Goal: Task Accomplishment & Management: Manage account settings

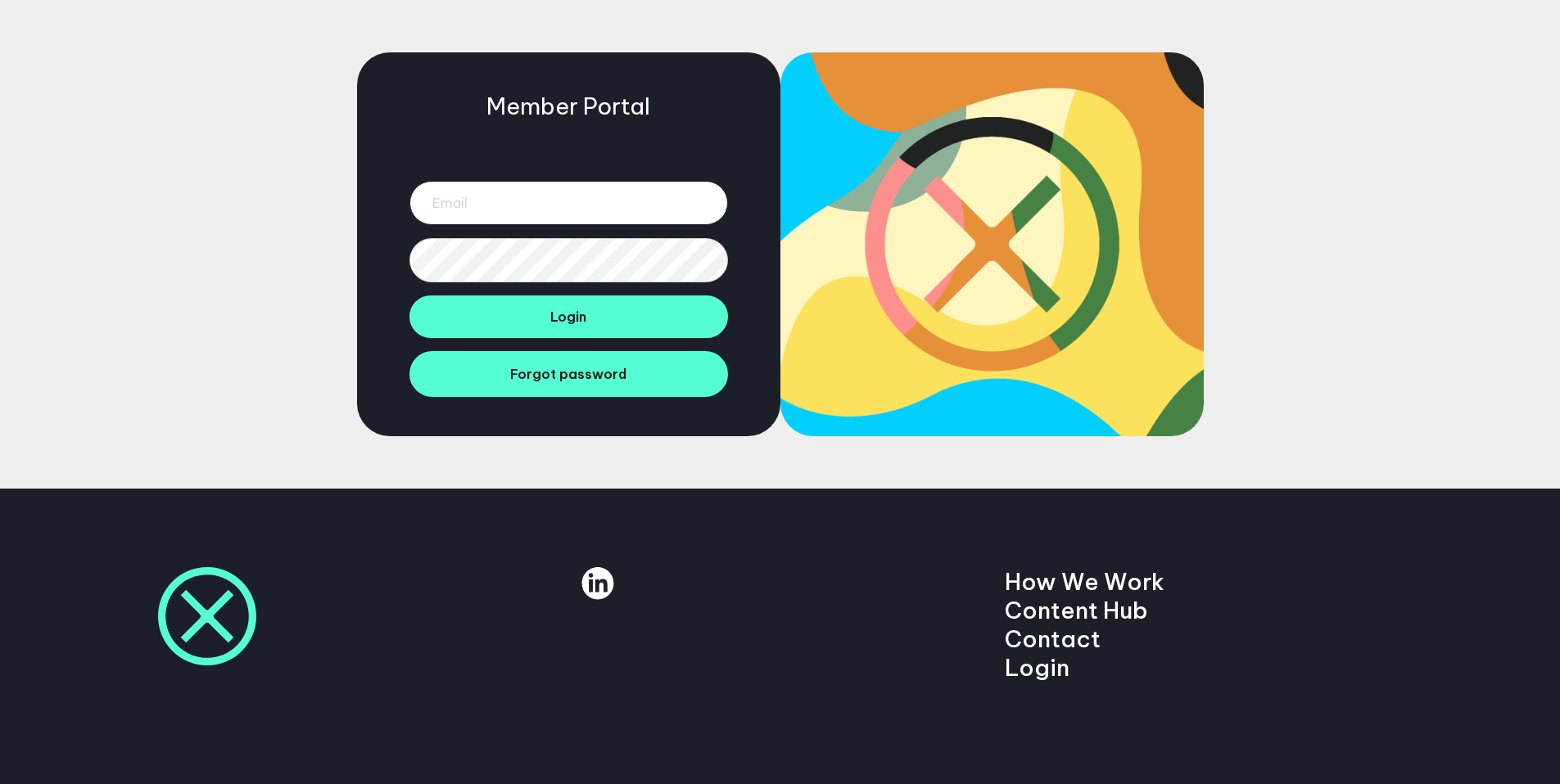
click at [544, 201] on input "email" at bounding box center [568, 202] width 319 height 44
type input "amanda.terblanche@beentheredonethat.co"
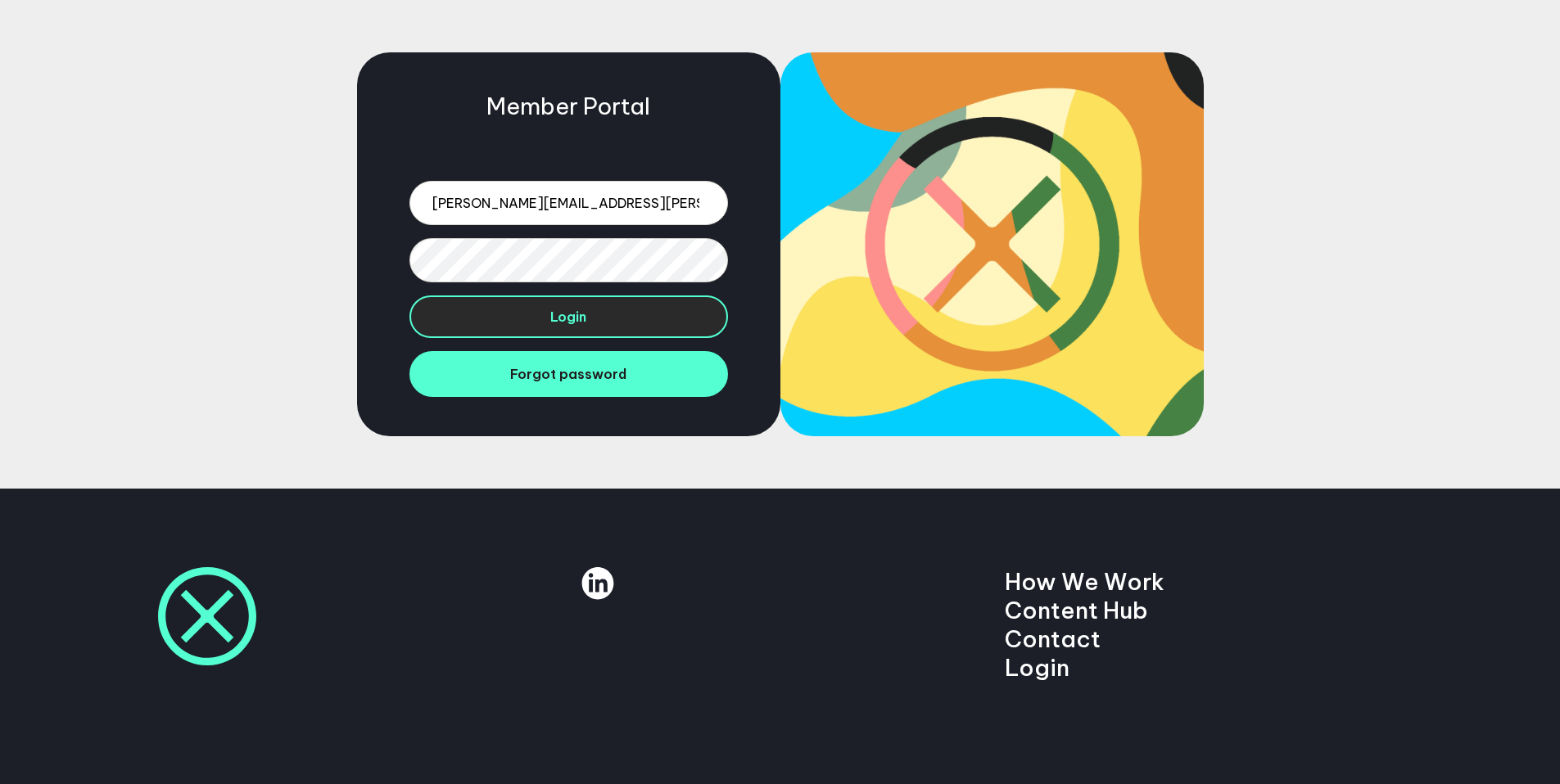
click at [545, 325] on button "Login" at bounding box center [568, 316] width 319 height 42
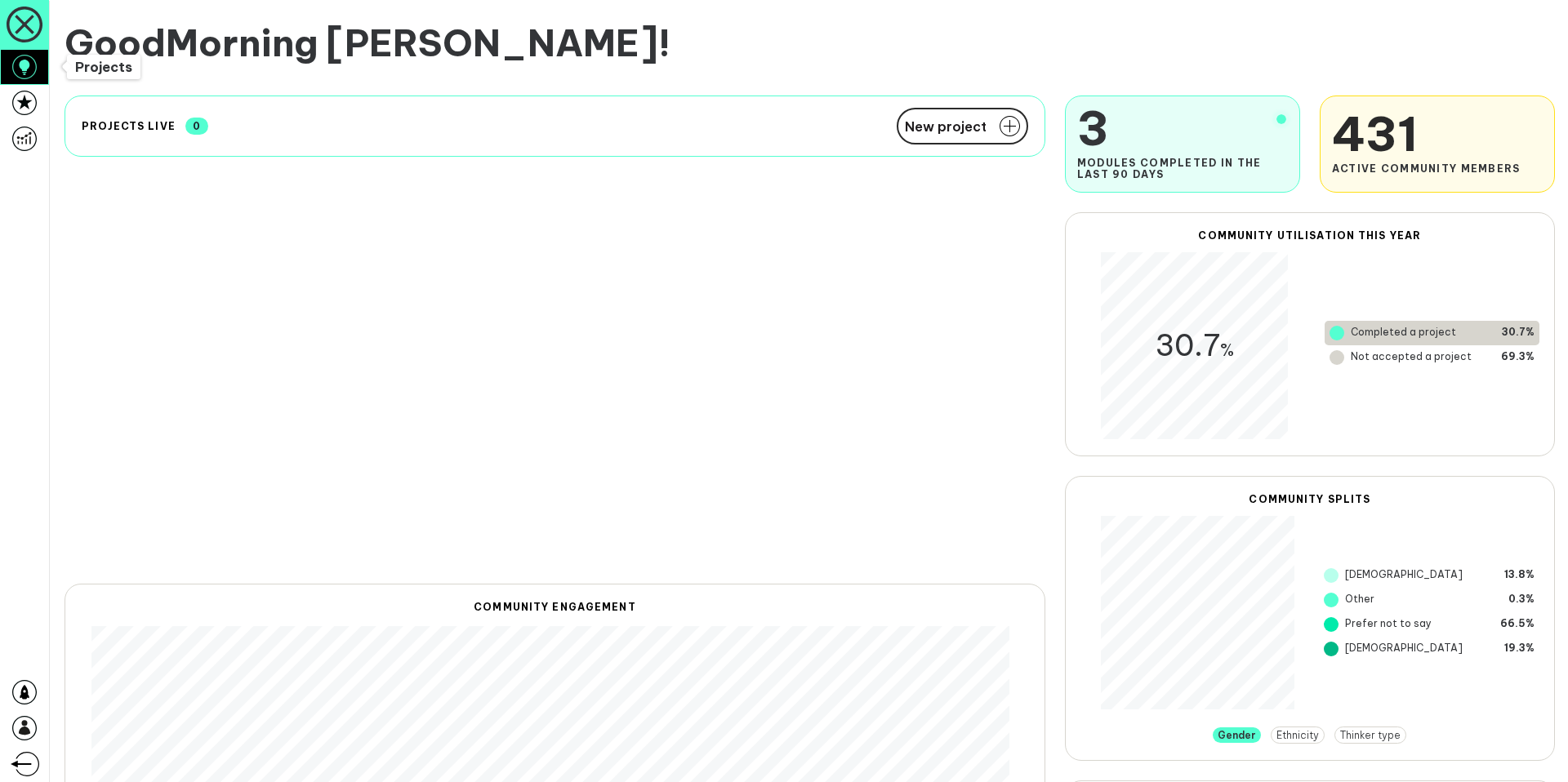
click at [29, 73] on icon at bounding box center [24, 67] width 24 height 24
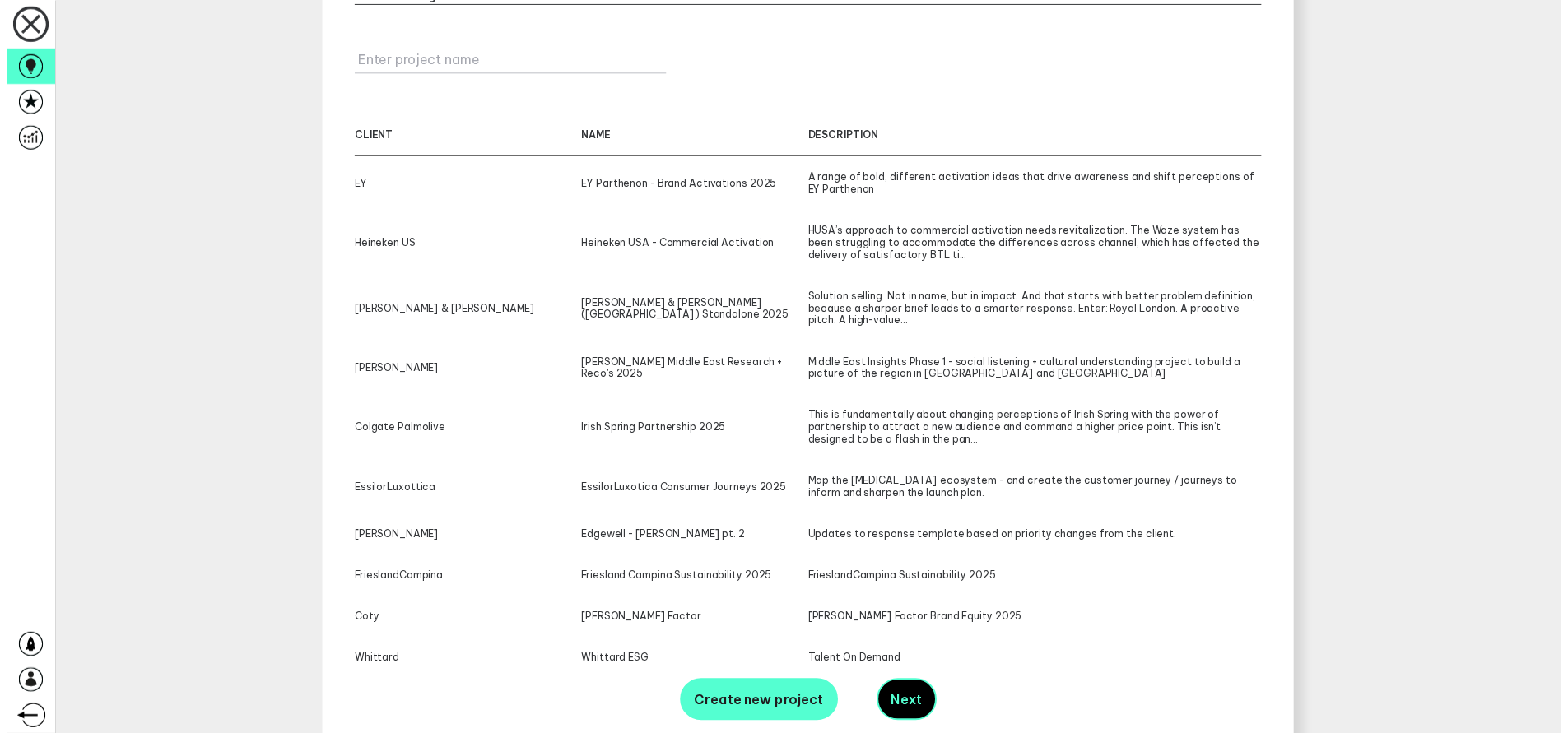
scroll to position [264, 0]
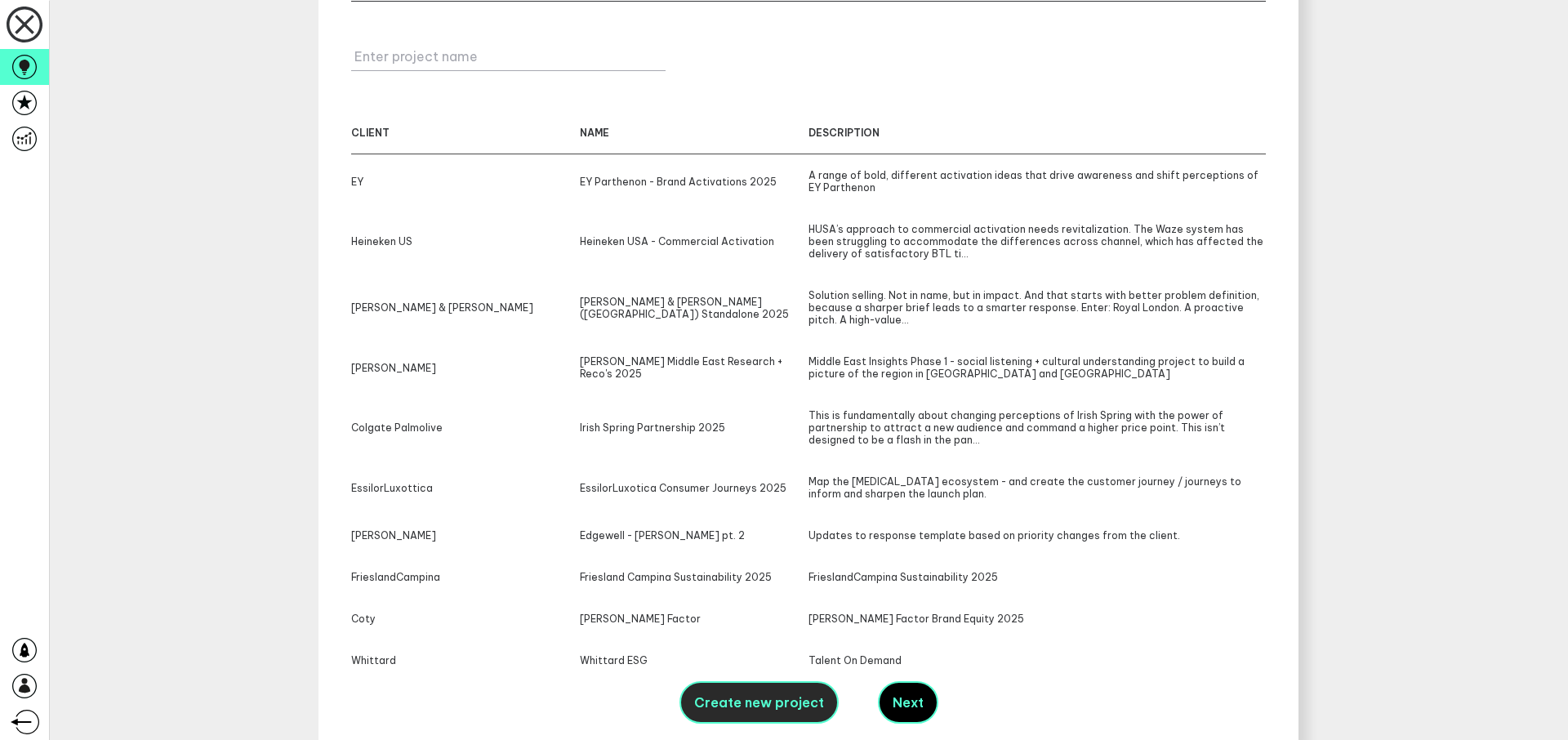
click at [746, 709] on span "Create new project" at bounding box center [759, 702] width 129 height 16
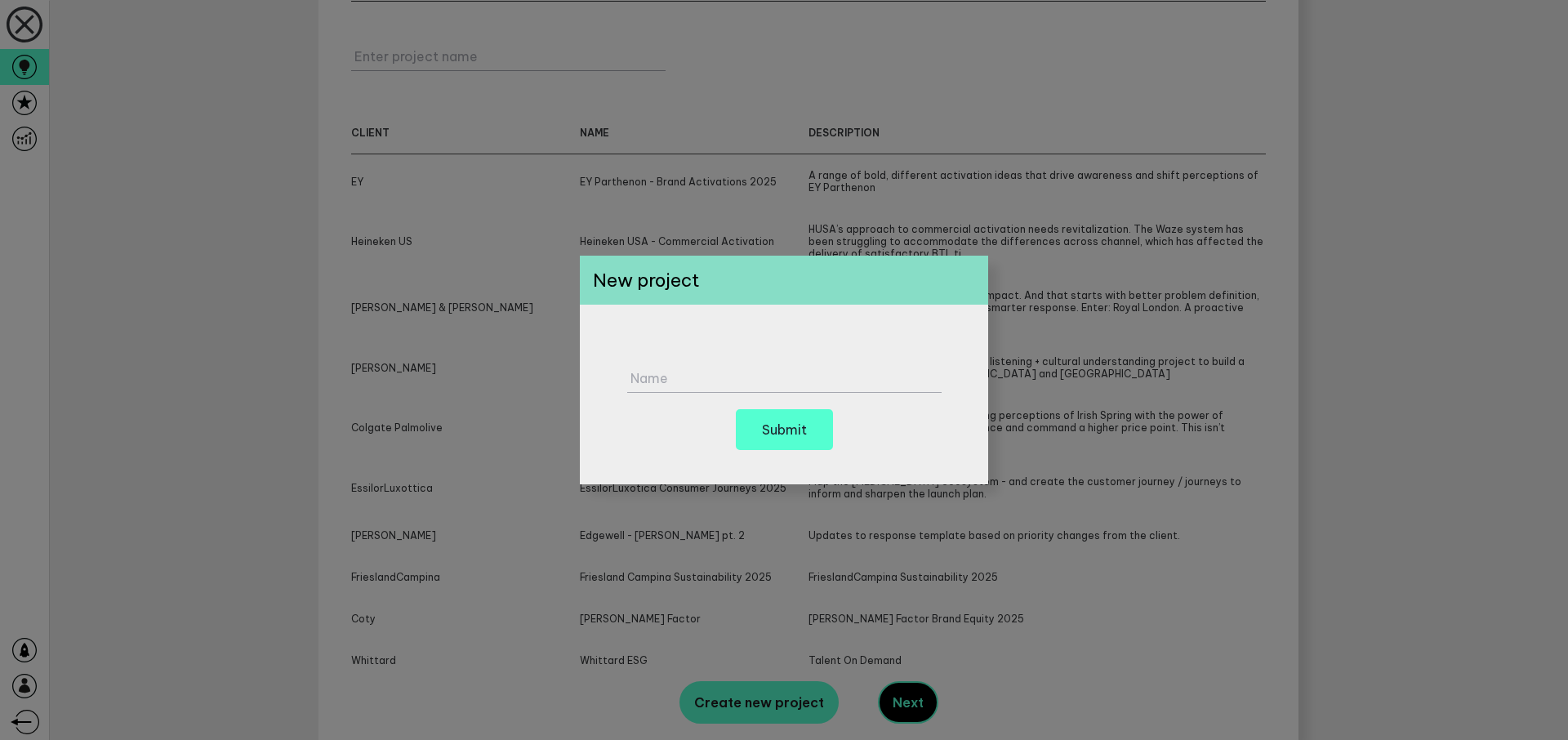
click at [716, 375] on label "Name" at bounding box center [787, 377] width 314 height 16
click at [716, 375] on input "Name" at bounding box center [784, 370] width 314 height 45
paste input "Nelsons Rescue Remedy Creative Platform 2025"
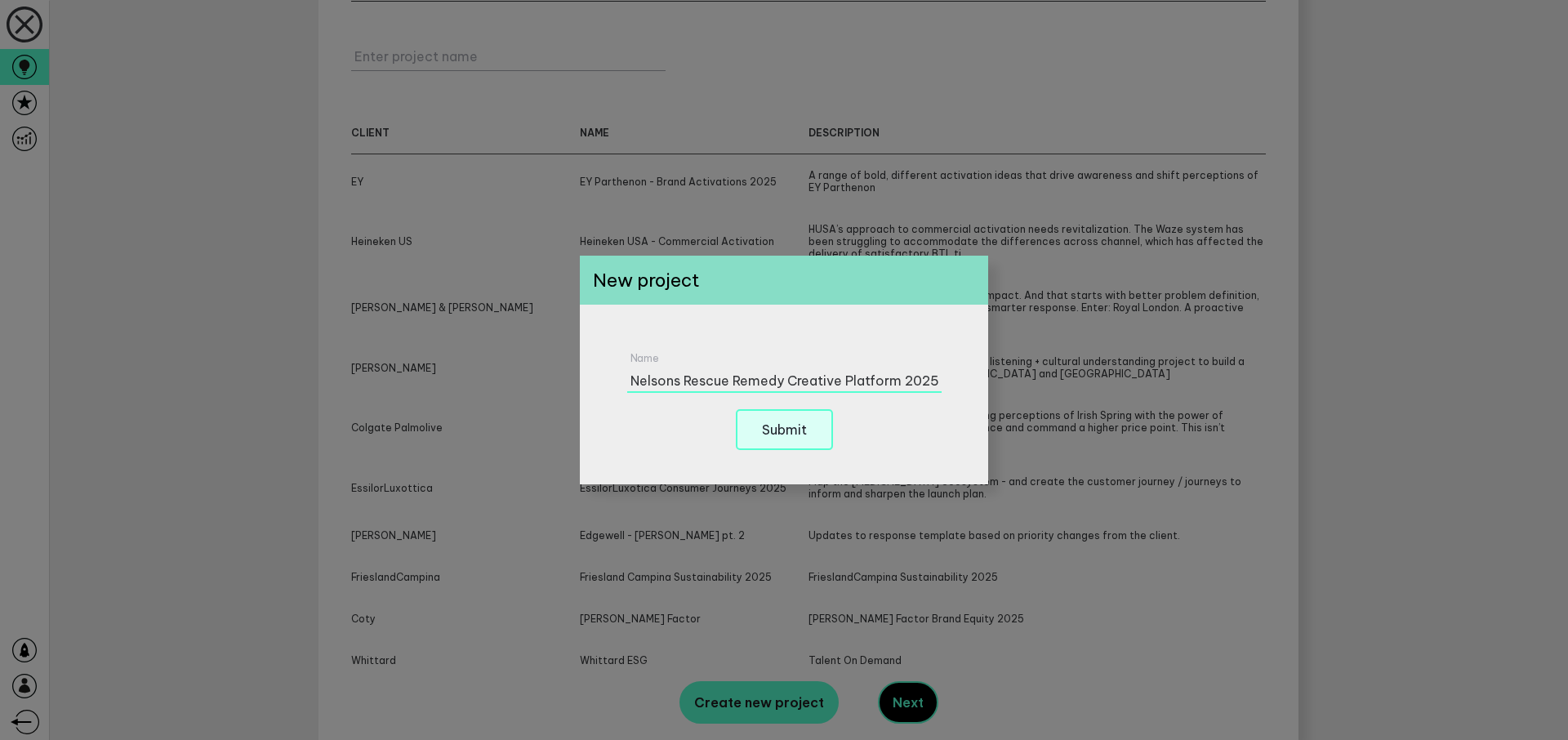
type input "Nelsons Rescue Remedy Creative Platform 2025"
click at [809, 431] on button "Submit" at bounding box center [785, 430] width 98 height 41
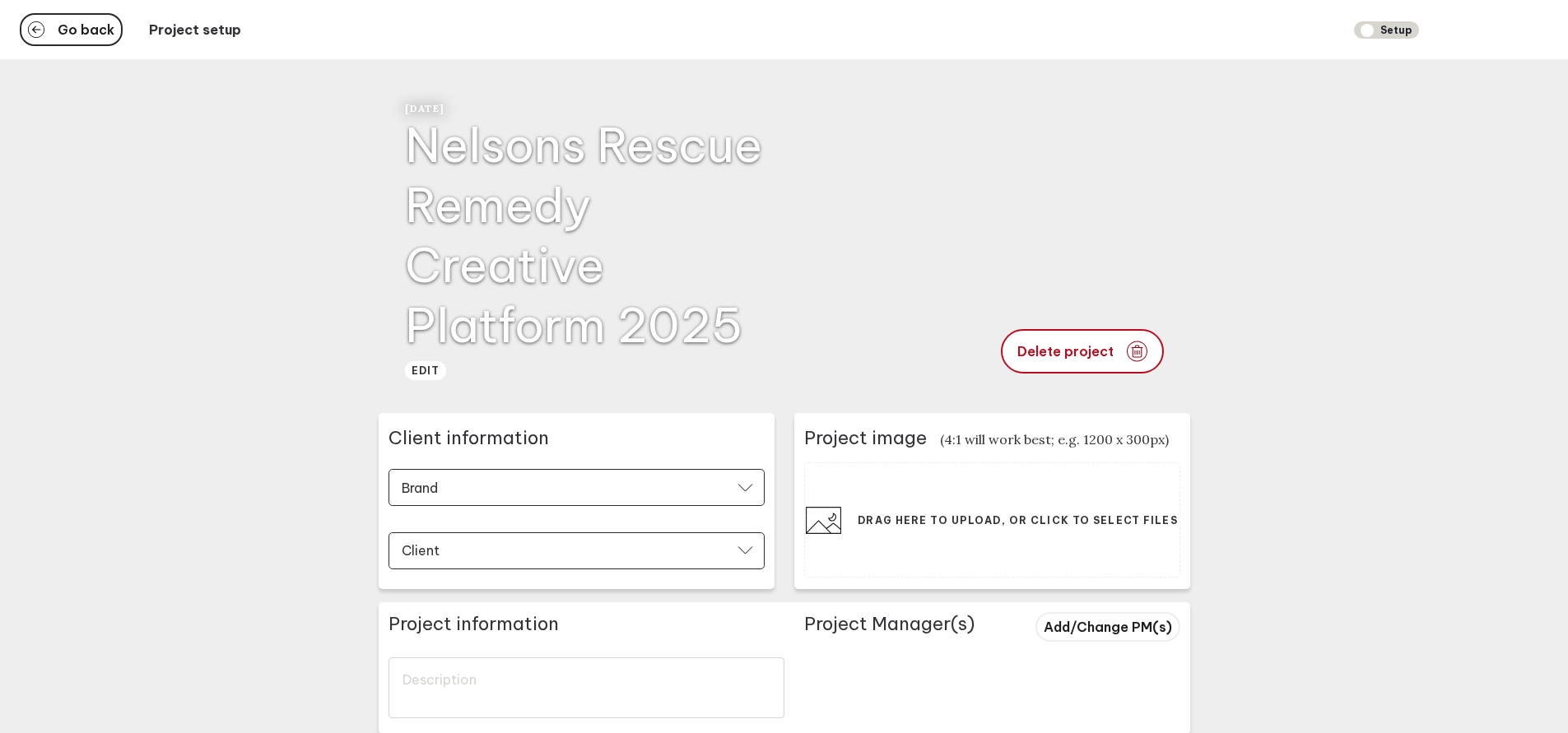
click at [1029, 263] on div "[DATE] Nelsons Rescue Remedy Creative Platform 2025 edit Delete project" at bounding box center [784, 237] width 759 height 271
click at [950, 221] on div "[DATE] Nelsons Rescue Remedy Creative Platform 2025 edit Delete project" at bounding box center [784, 237] width 759 height 271
click at [909, 247] on div "[DATE] Nelsons Rescue Remedy Creative Platform 2025 edit Delete project" at bounding box center [784, 237] width 759 height 271
click at [437, 379] on button "edit" at bounding box center [425, 370] width 42 height 19
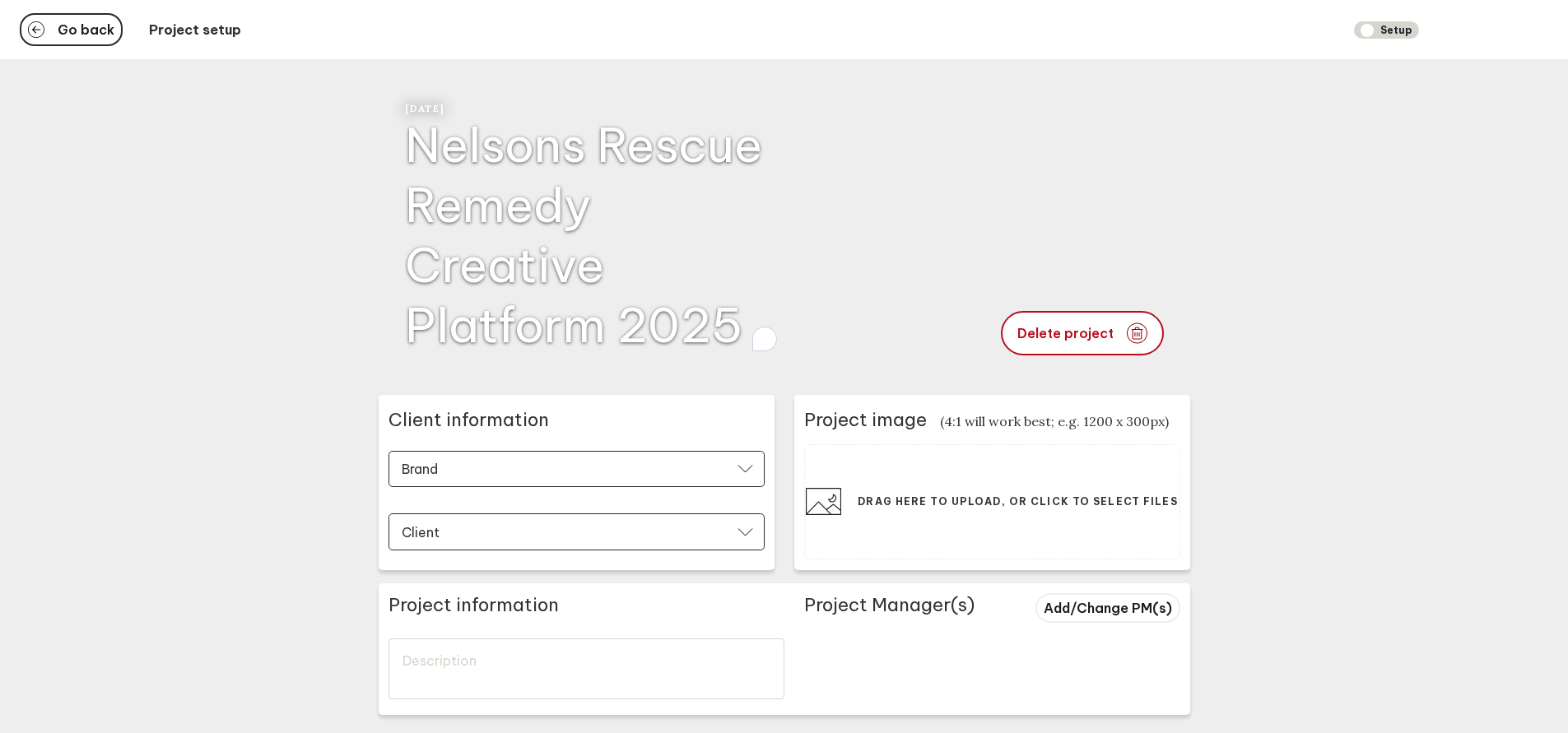
click at [793, 379] on div "18th September 2025 Nelsons Rescue Remedy Creative Platform 2025 Delete project" at bounding box center [784, 220] width 812 height 322
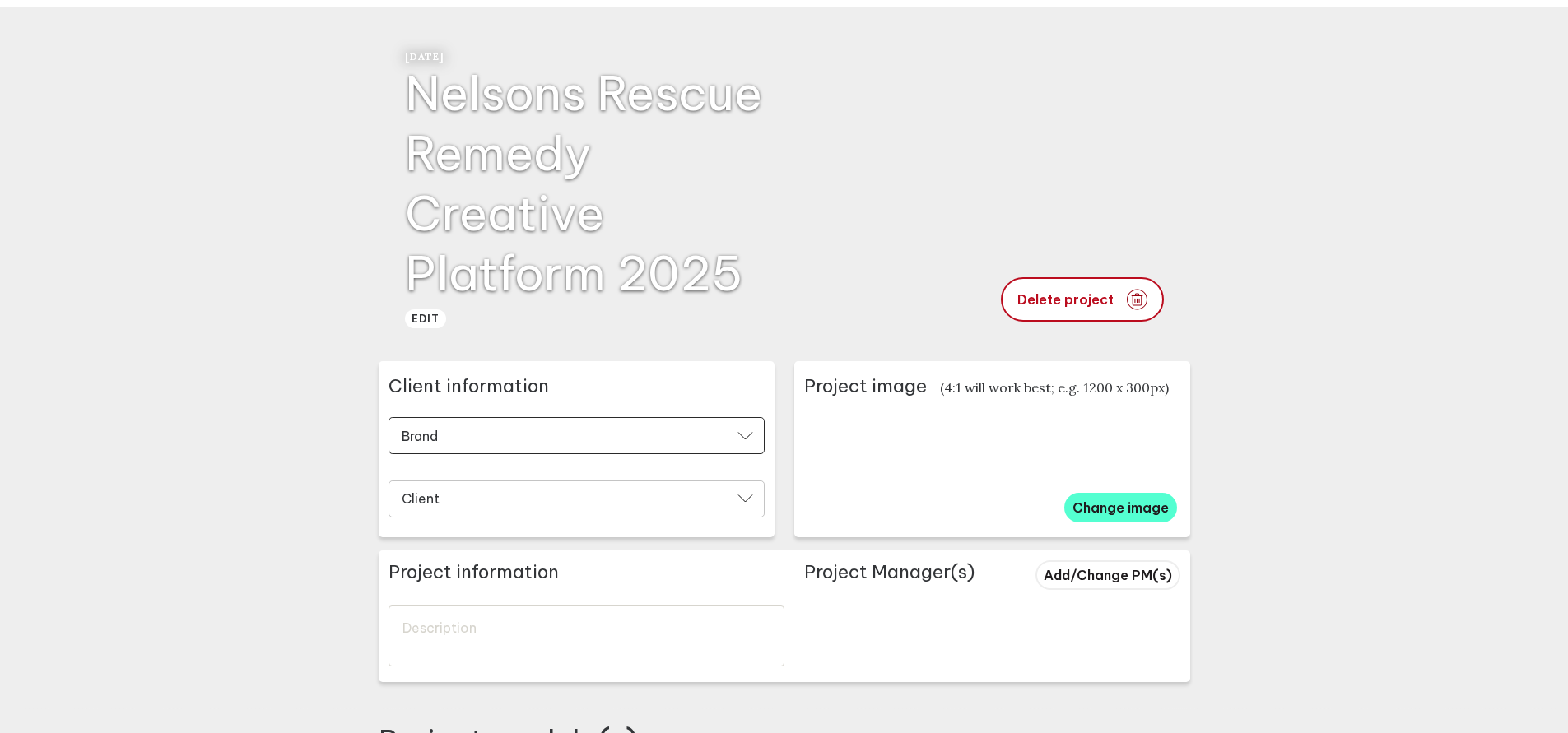
scroll to position [53, 0]
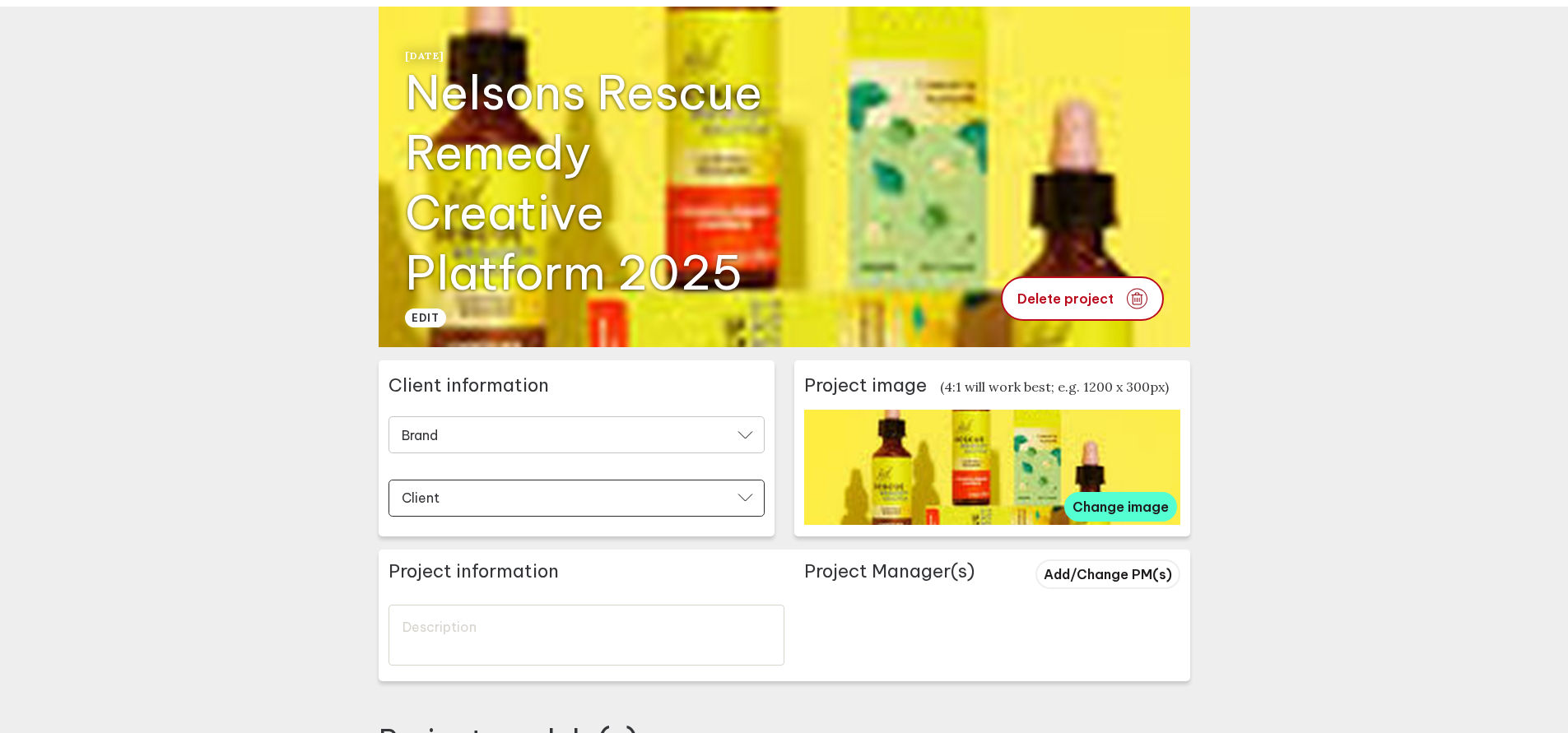
click at [749, 435] on icon "Open" at bounding box center [745, 435] width 16 height 9
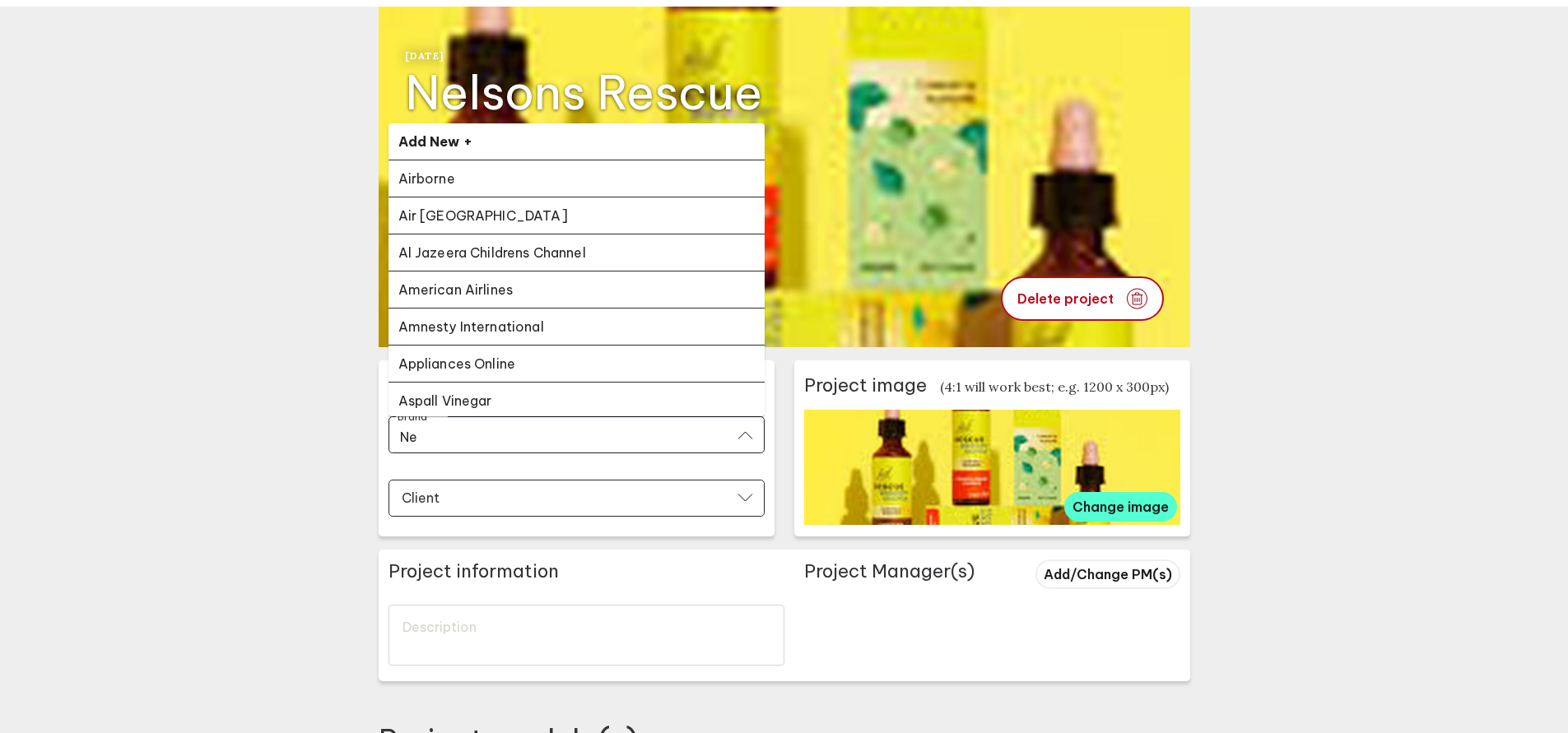
type input "N"
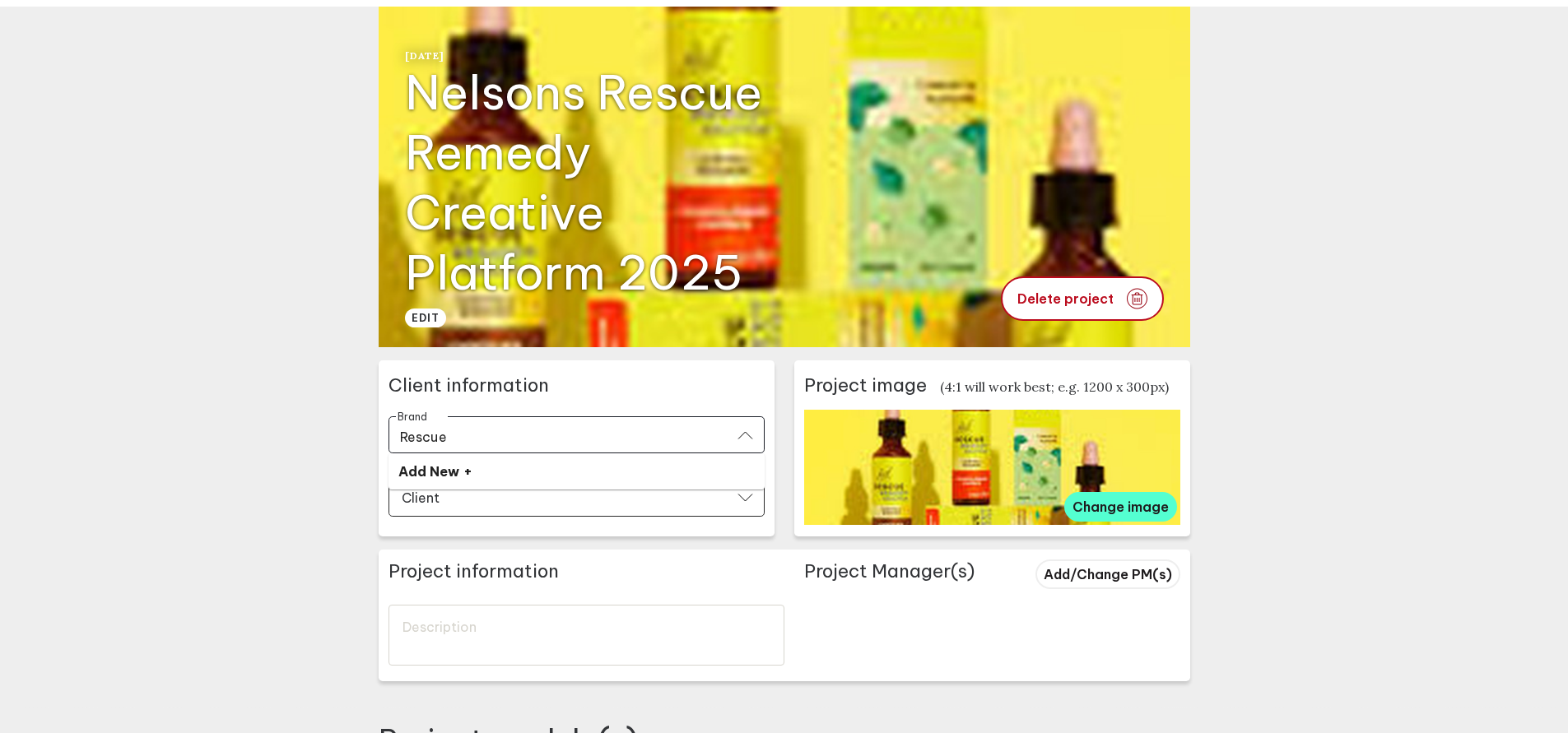
drag, startPoint x: 478, startPoint y: 438, endPoint x: 376, endPoint y: 438, distance: 102.0
click at [376, 438] on main "Go back Project setup Setup 18th September 2025 Nelsons Rescue Remedy Creative …" at bounding box center [784, 411] width 1568 height 928
click at [426, 468] on div "Add New +" at bounding box center [576, 470] width 356 height 16
click at [444, 440] on input "Nelso" at bounding box center [566, 436] width 333 height 19
click at [473, 466] on div "Add New +" at bounding box center [576, 470] width 356 height 16
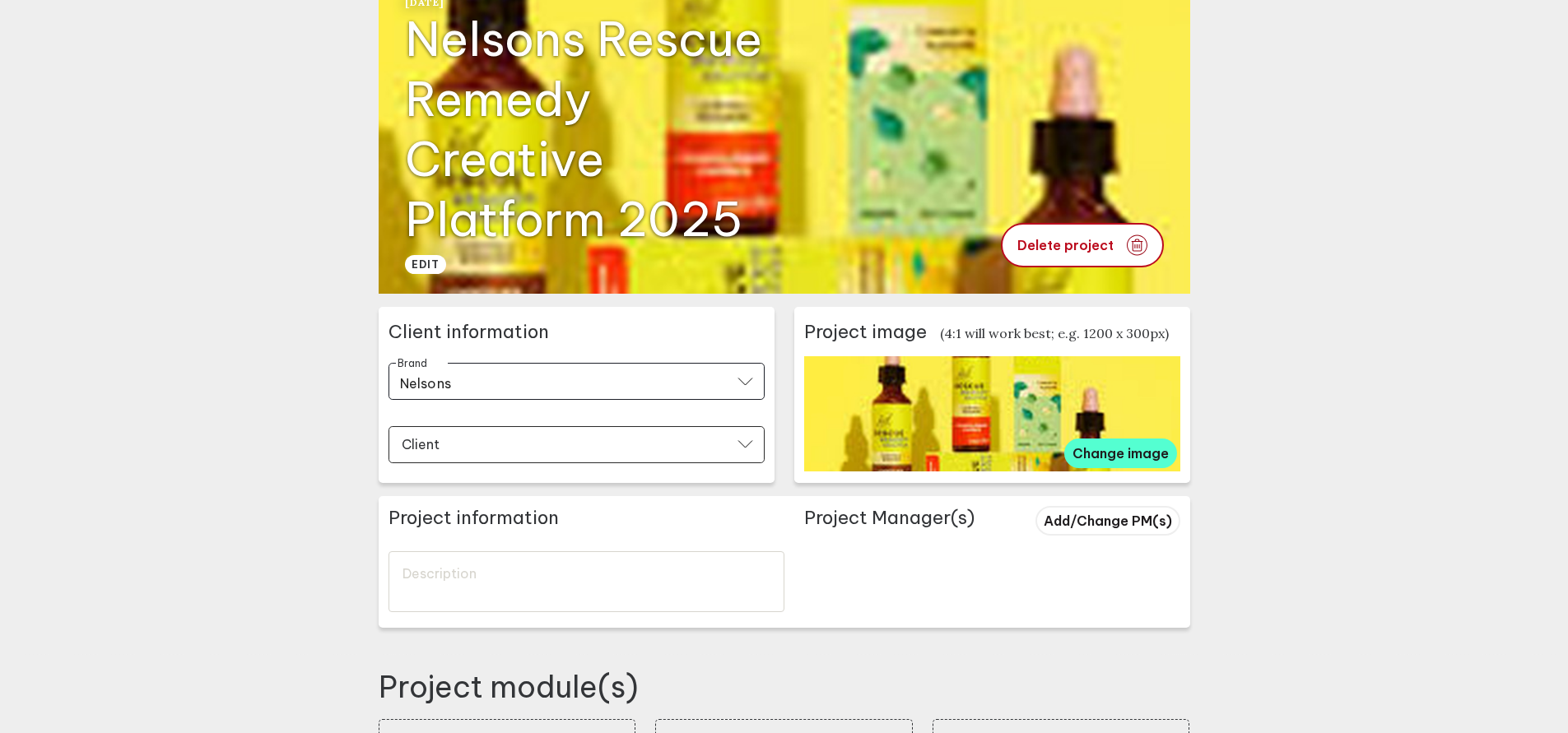
scroll to position [113, 0]
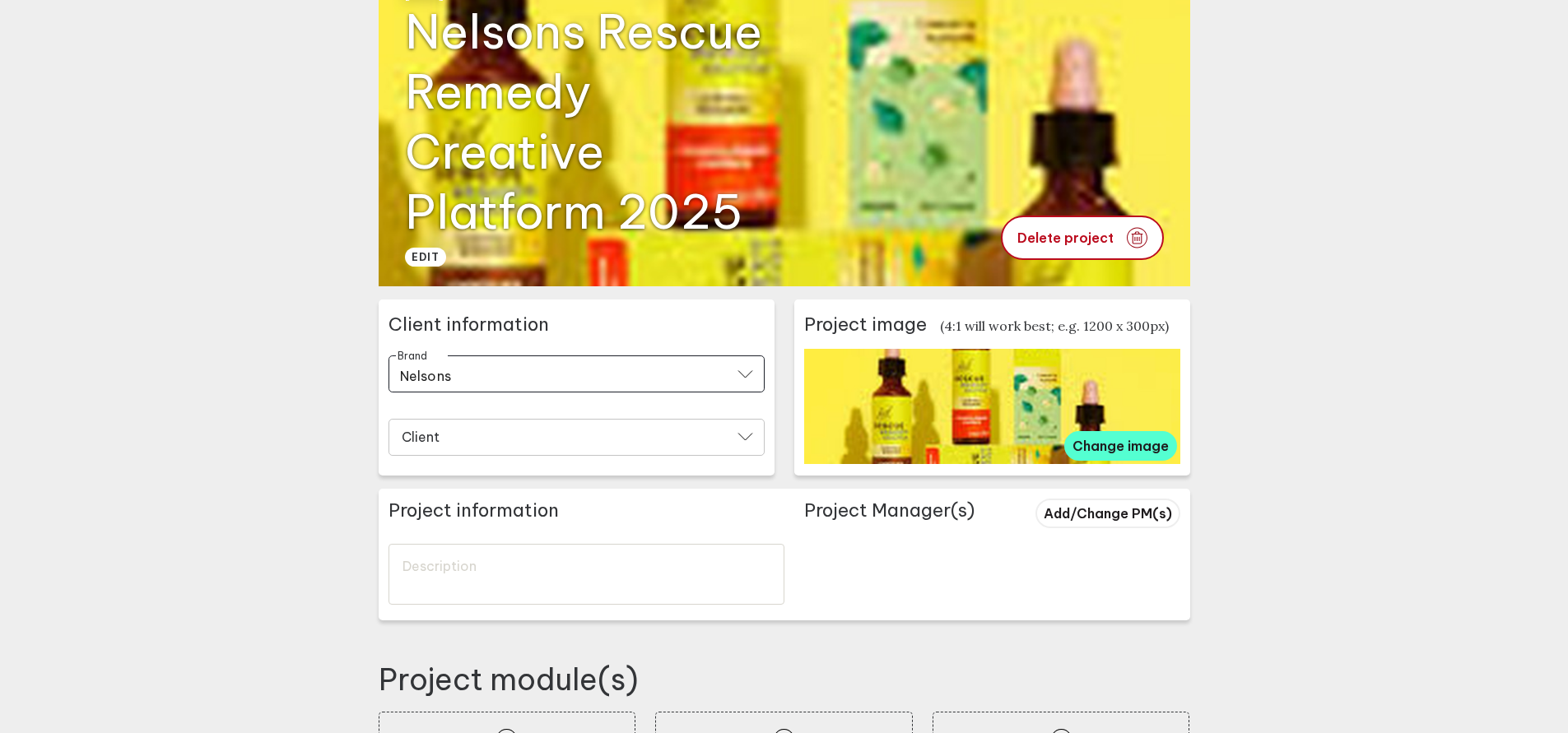
type input "Nelsons"
click at [575, 438] on input "Client" at bounding box center [566, 439] width 333 height 19
click at [500, 475] on div "Add New +" at bounding box center [576, 473] width 356 height 16
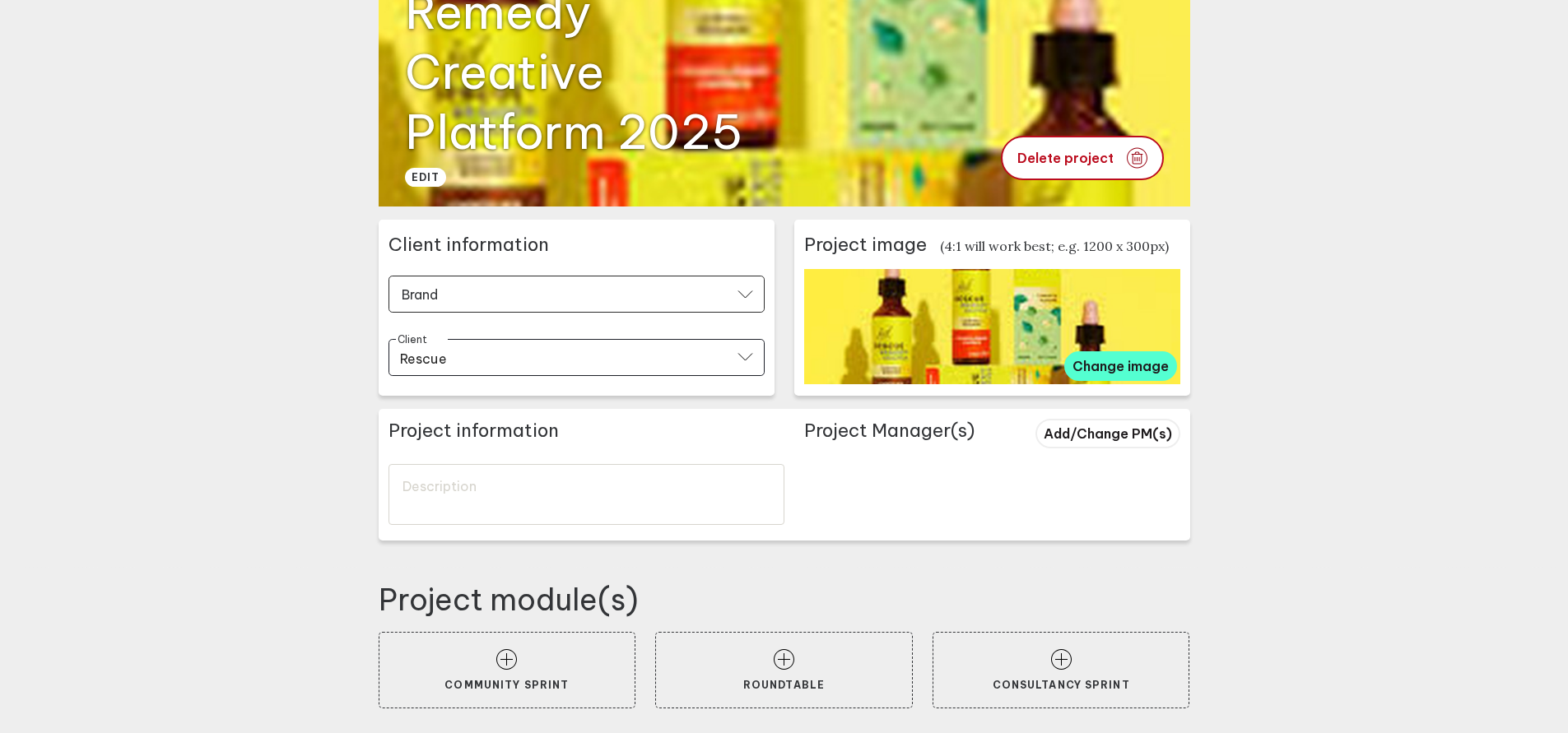
scroll to position [195, 0]
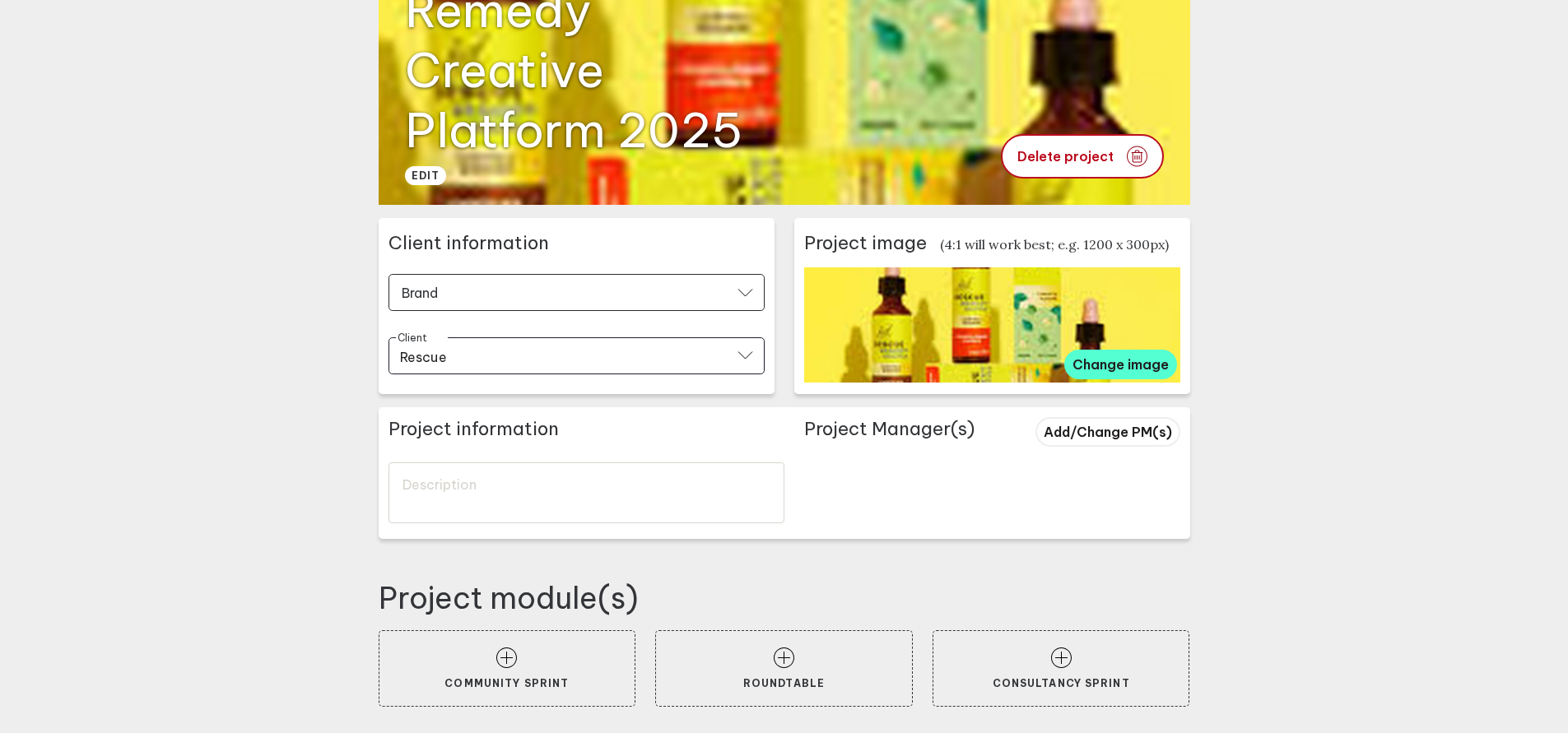
click at [452, 357] on input "Rescue" at bounding box center [566, 357] width 333 height 19
click at [474, 392] on div "Add New +" at bounding box center [576, 392] width 356 height 16
type input "Rescue Remedy"
click at [562, 504] on textarea "To enrich screen reader interactions, please activate Accessibility in Grammarl…" at bounding box center [586, 492] width 396 height 60
paste textarea "To enrich screen reader interactions, please activate Accessibility in Grammarl…"
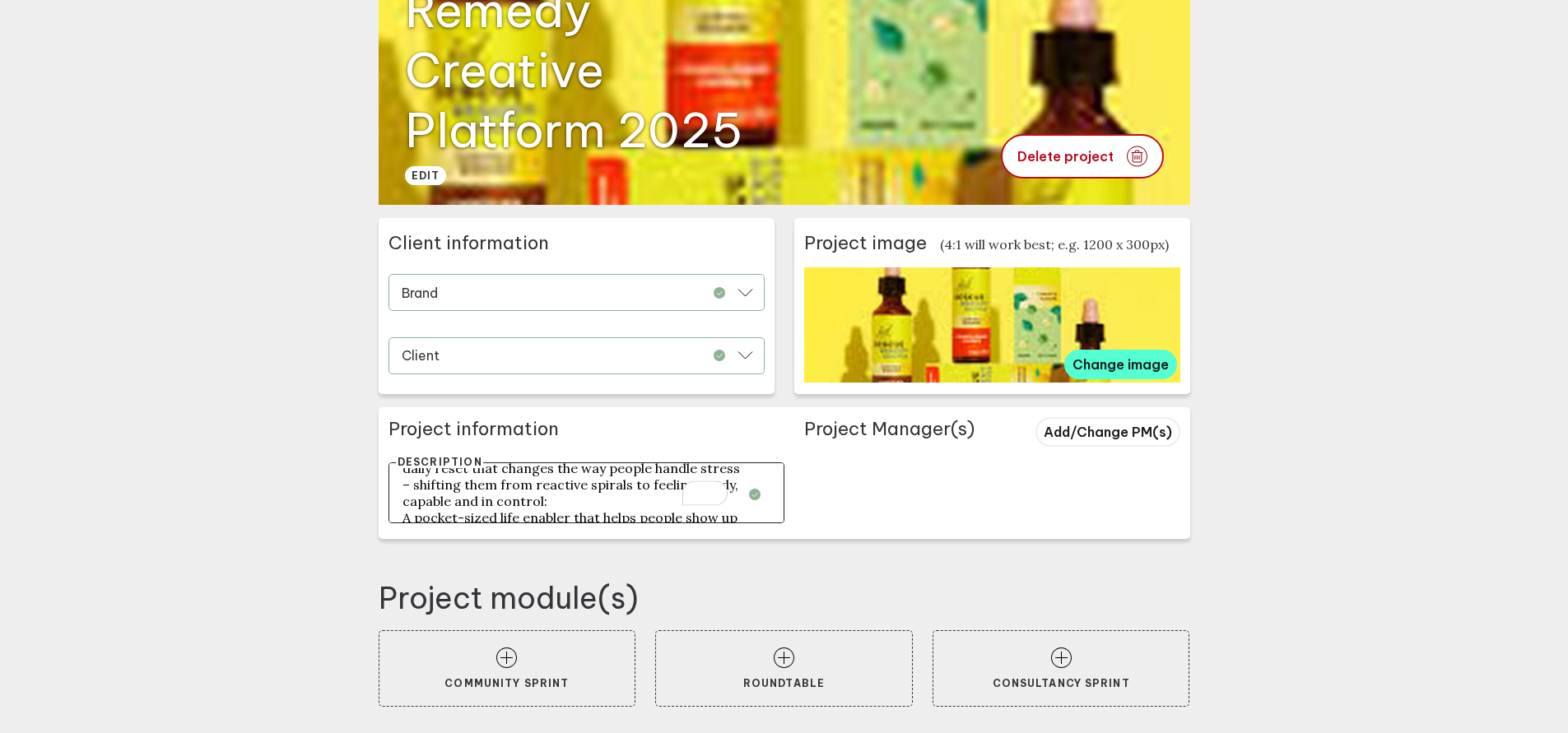
scroll to position [0, 0]
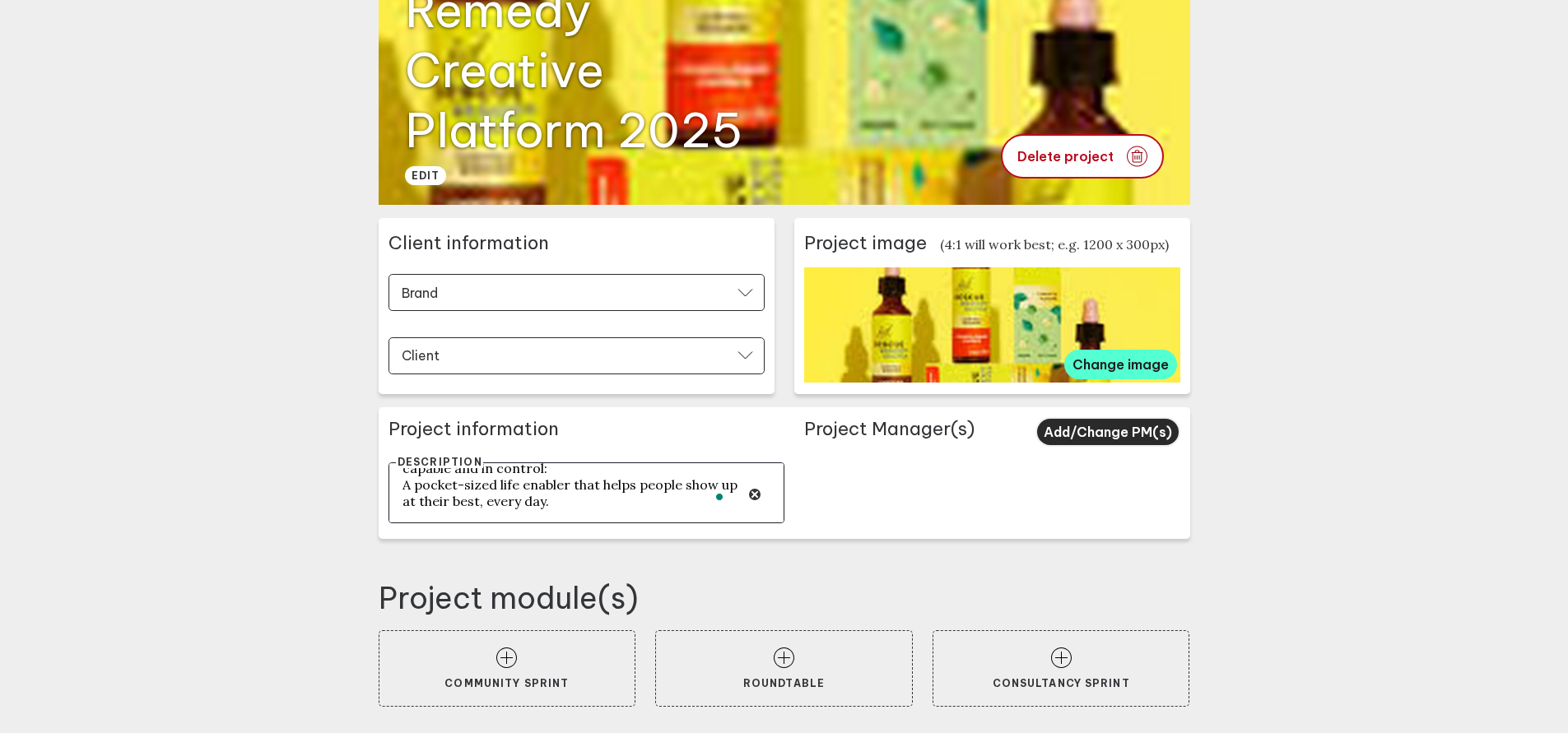
type textarea "Make Rescue Remedy famous as the tiny but powerful daily reset that changes the…"
click at [1118, 431] on span "Add/Change PM(s)" at bounding box center [1108, 431] width 129 height 16
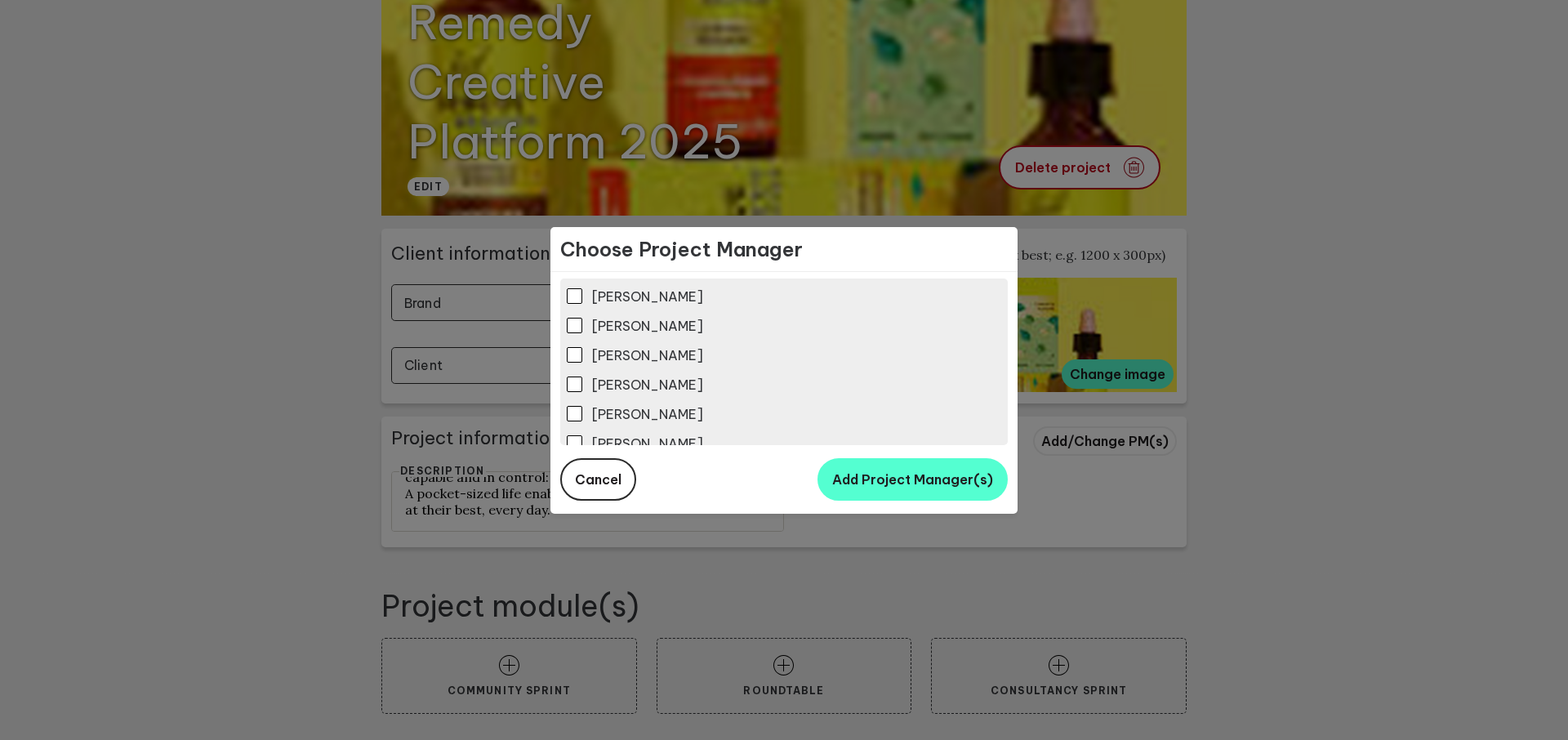
click at [572, 322] on input "Catherine Chatzianastasiou" at bounding box center [574, 325] width 16 height 16
checkbox input "true"
click at [881, 481] on span "Add Project Manager(s)" at bounding box center [912, 478] width 161 height 16
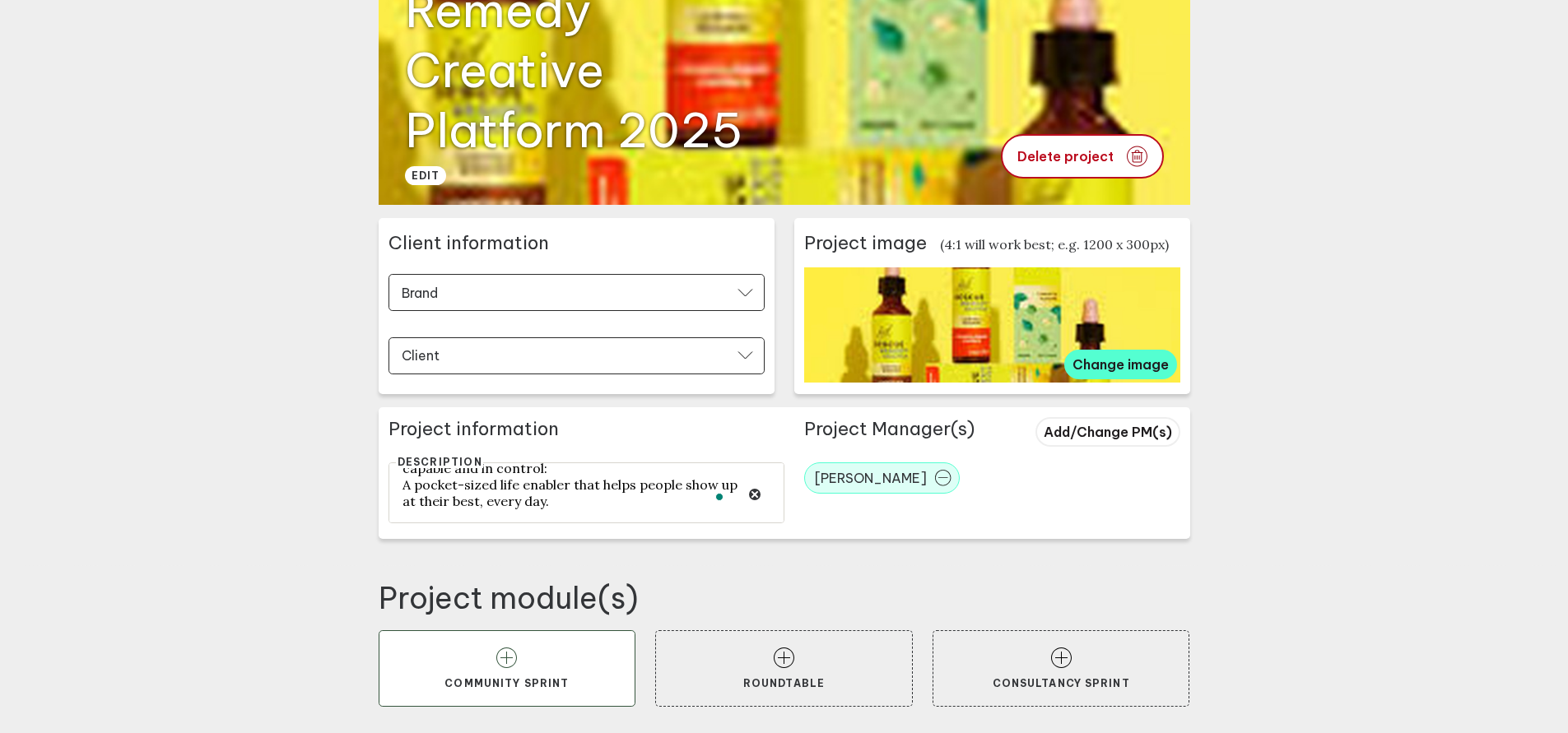
click at [516, 659] on icon at bounding box center [507, 657] width 21 height 21
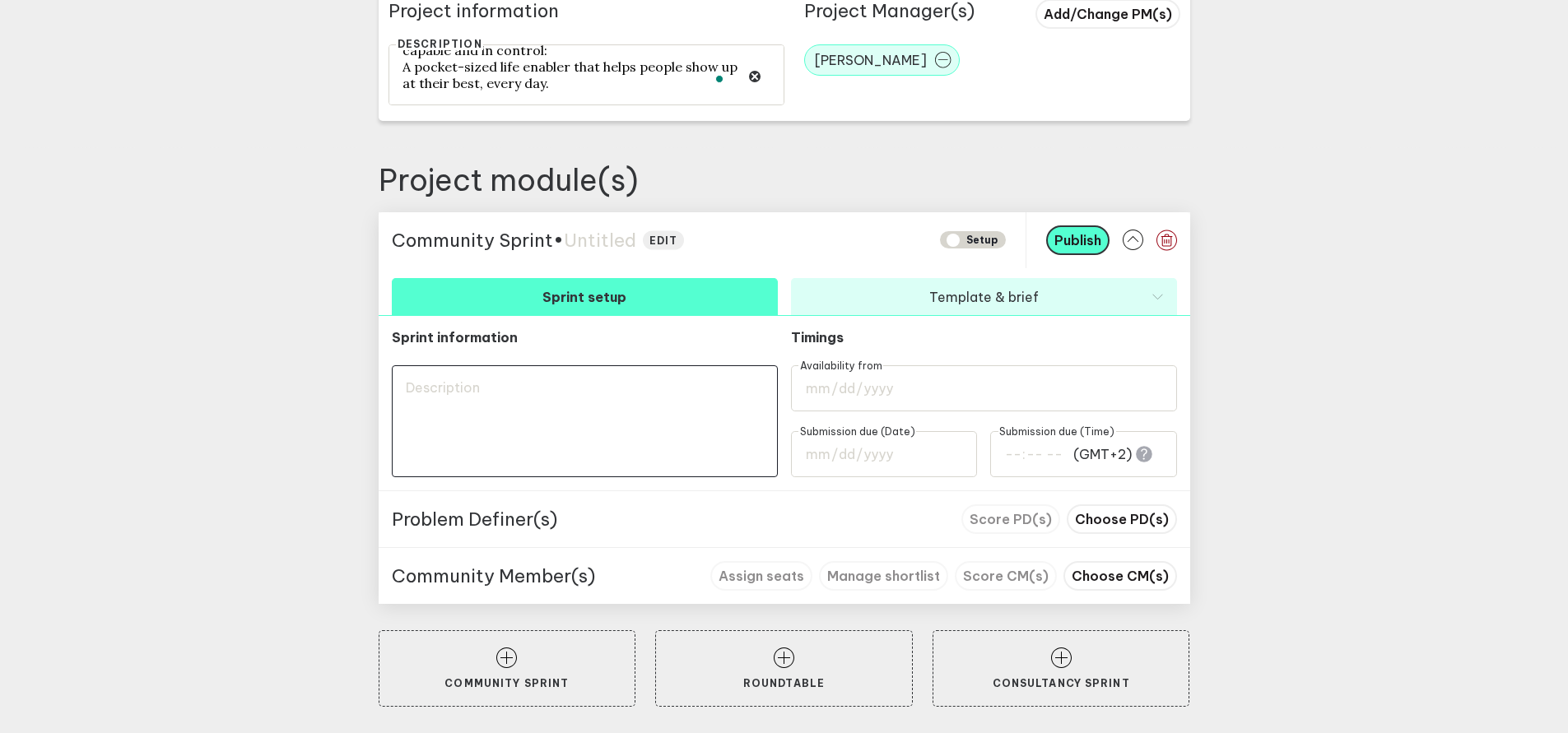
click at [471, 384] on textarea at bounding box center [585, 421] width 386 height 111
paste textarea "To enrich screen reader interactions, please activate Accessibility in Grammarl…"
type textarea "Make Rescue Remedy famous as the tiny but powerful daily reset that changes the…"
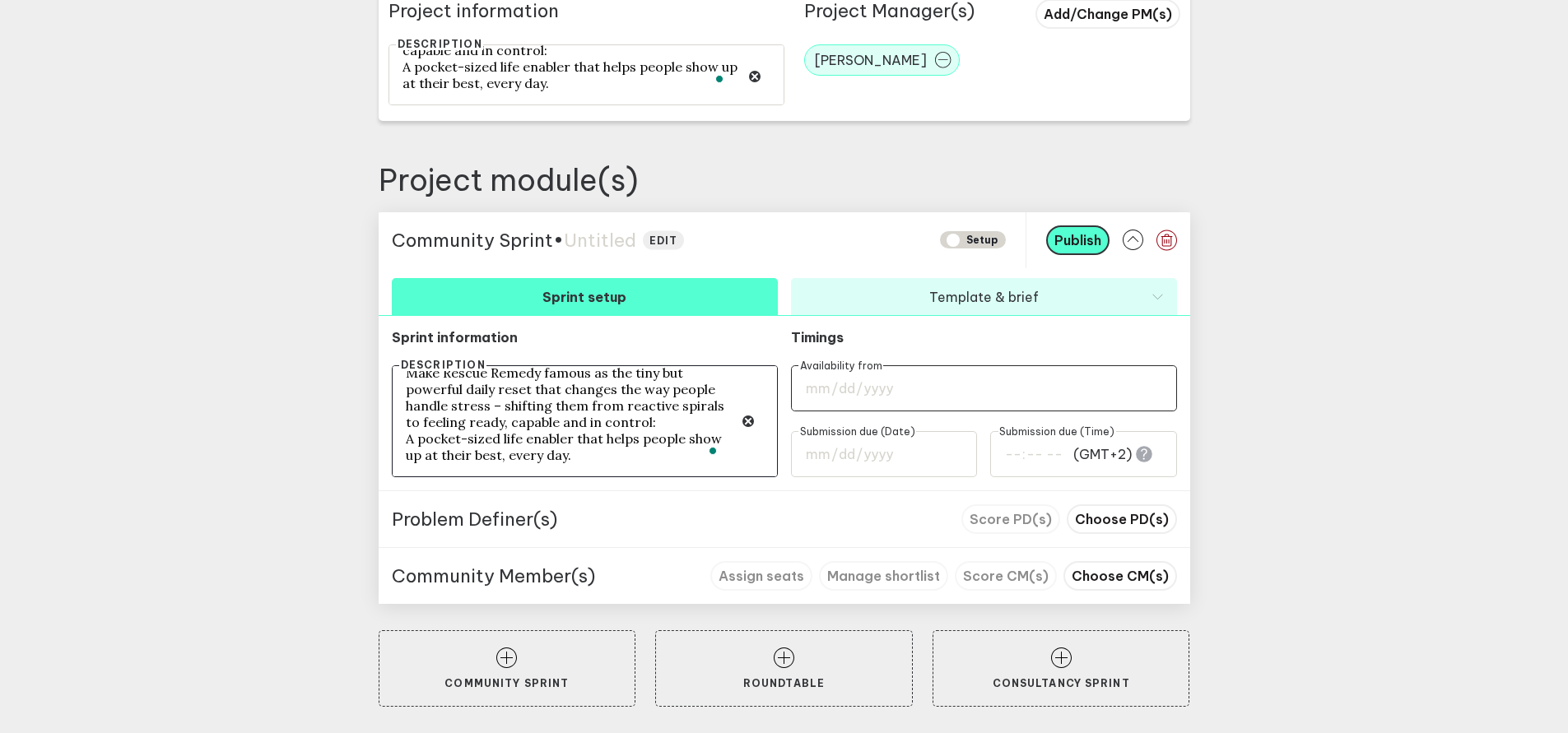
type textarea "Make Rescue Remedy famous as the tiny but powerful daily reset that changes the…"
click at [854, 392] on input "date" at bounding box center [984, 388] width 386 height 46
click at [1329, 529] on main "Go back Project setup Setup 18th September 2025 Nelsons Rescue Remedy Creative …" at bounding box center [784, 60] width 1568 height 1346
click at [1129, 519] on span "Choose PD(s)" at bounding box center [1121, 519] width 94 height 16
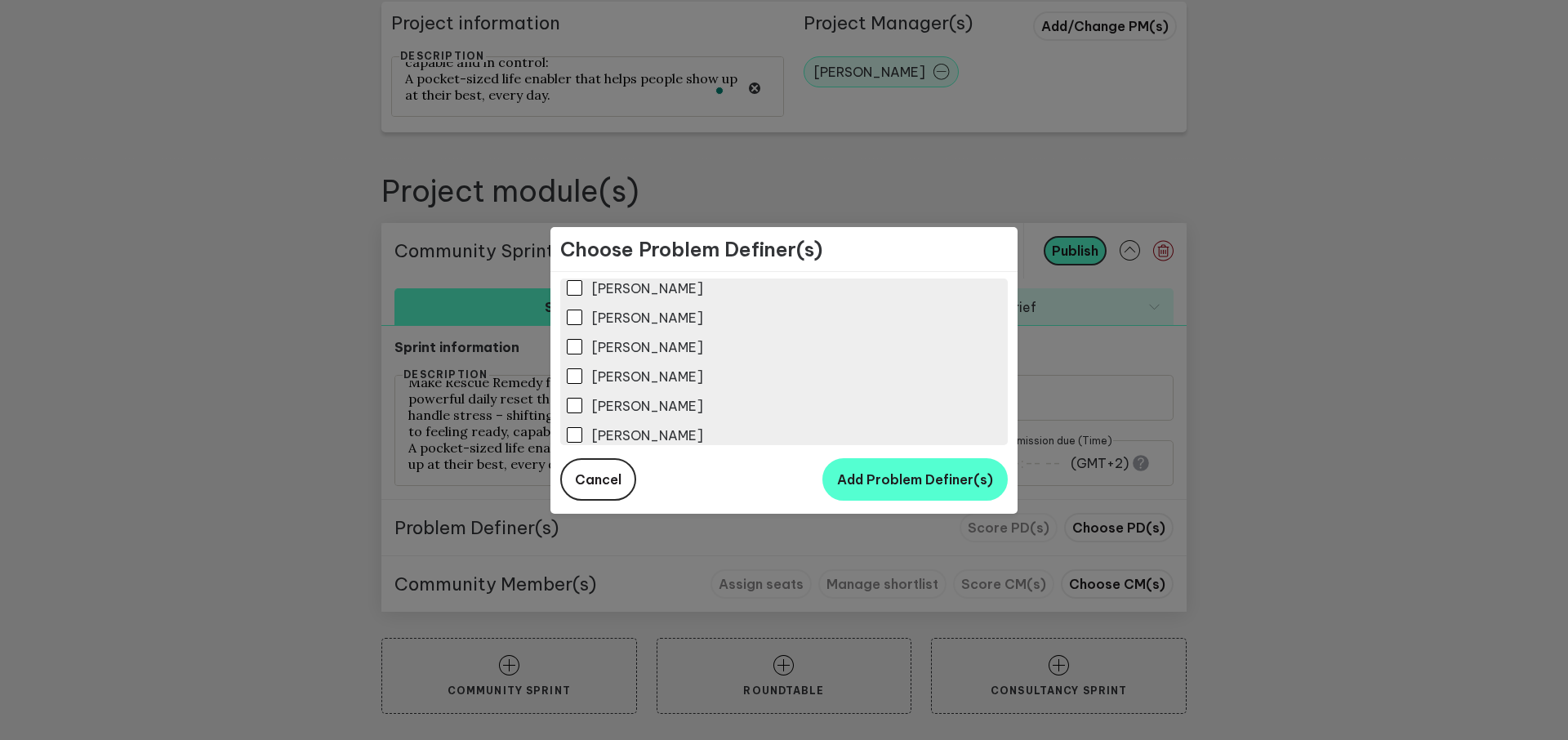
click at [572, 320] on input "Rachel Lawlan" at bounding box center [574, 317] width 16 height 16
checkbox input "true"
click at [911, 474] on span "Add Problem Definer(s)" at bounding box center [915, 478] width 156 height 16
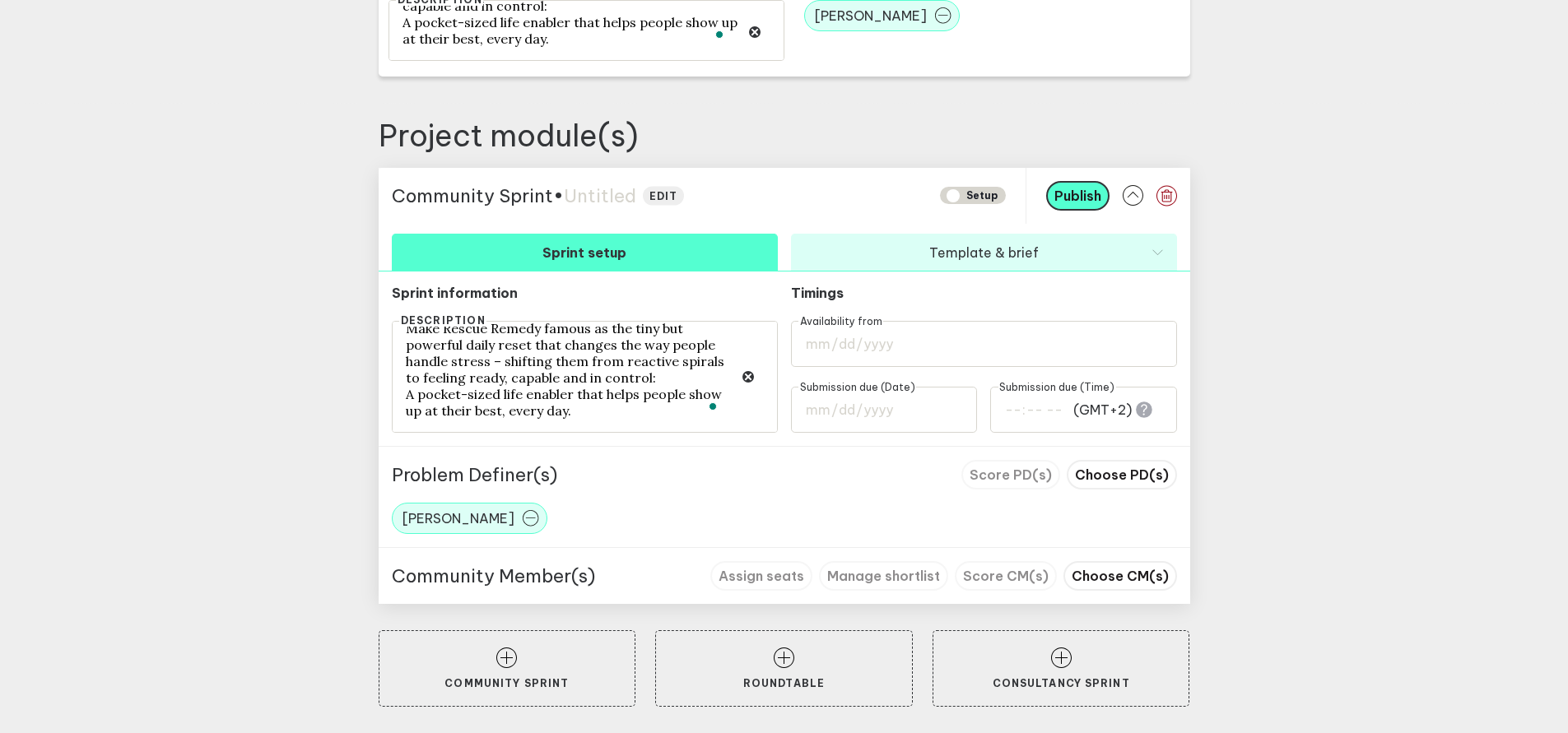
click at [1017, 264] on button "Template & brief" at bounding box center [984, 251] width 386 height 37
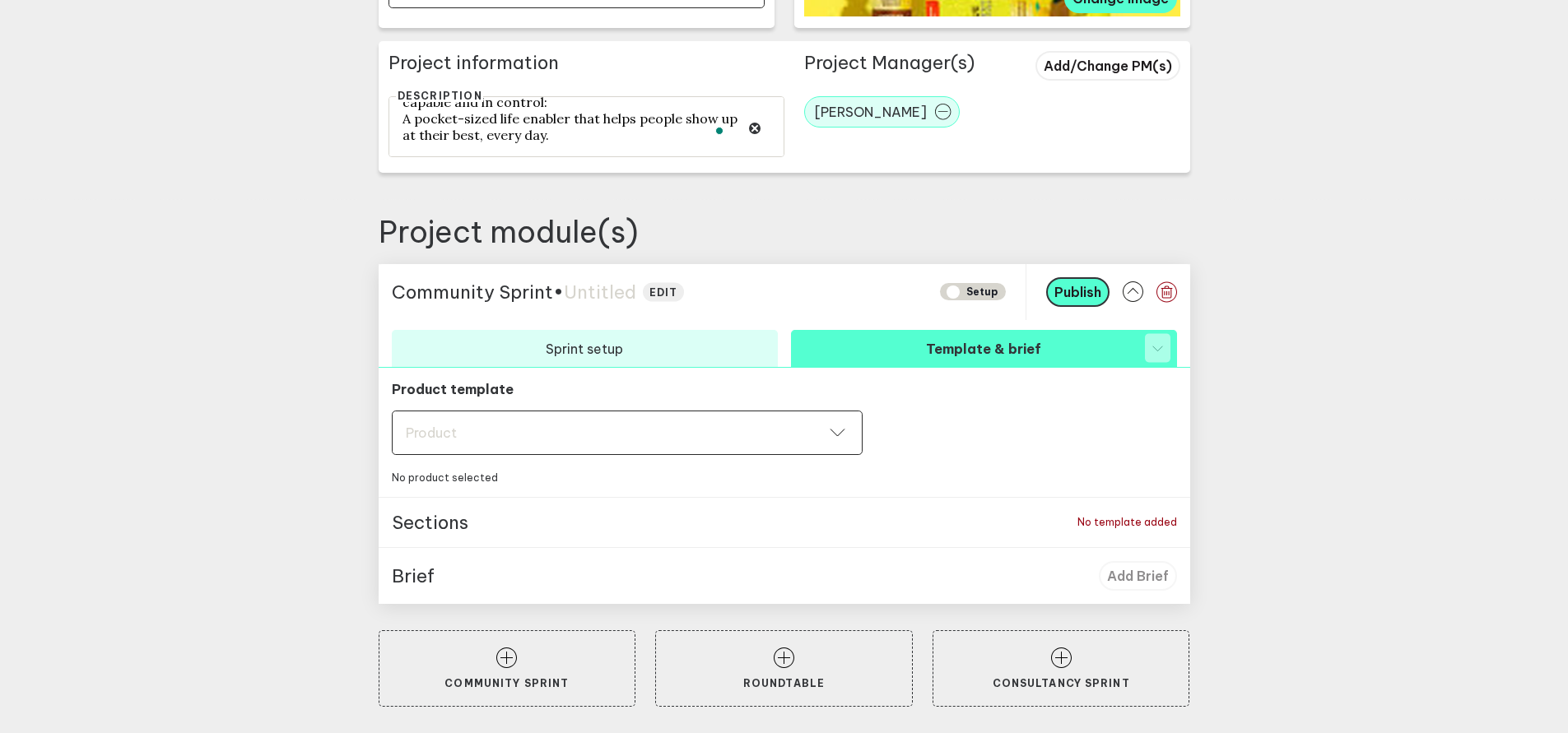
click at [844, 436] on div "Product Product" at bounding box center [628, 433] width 471 height 44
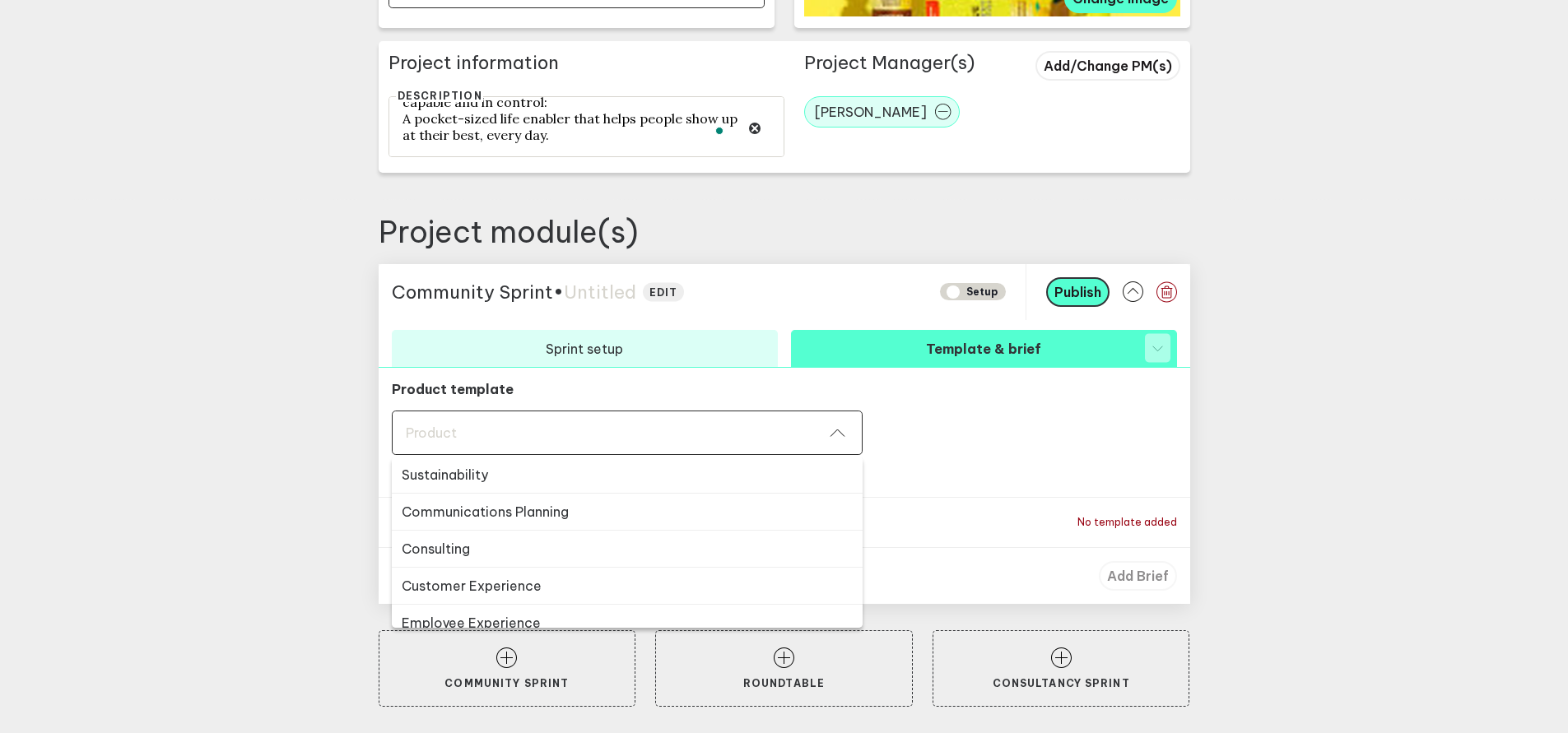
click at [844, 436] on div "Product Product" at bounding box center [628, 433] width 471 height 44
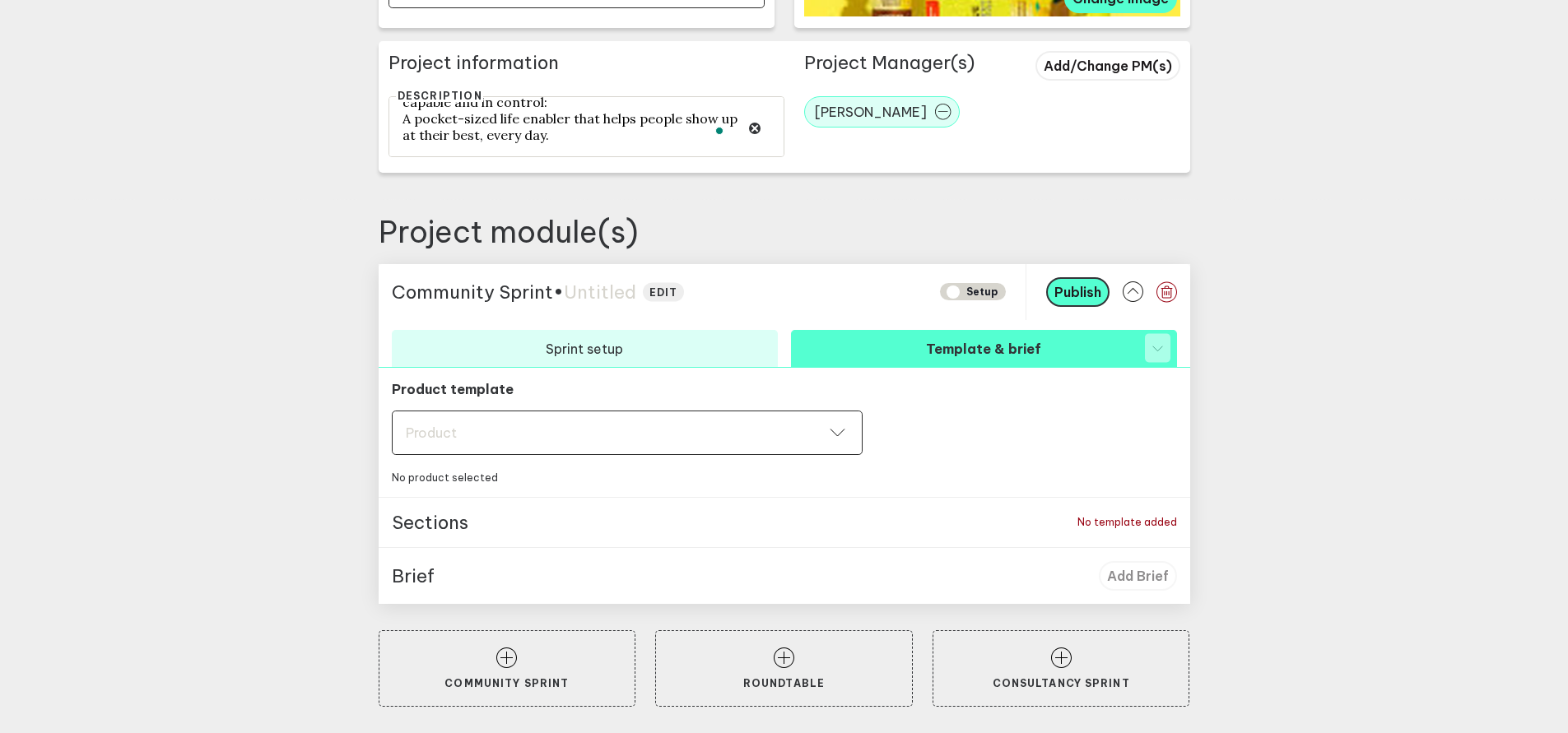
click at [852, 430] on div "Product Product" at bounding box center [628, 433] width 471 height 44
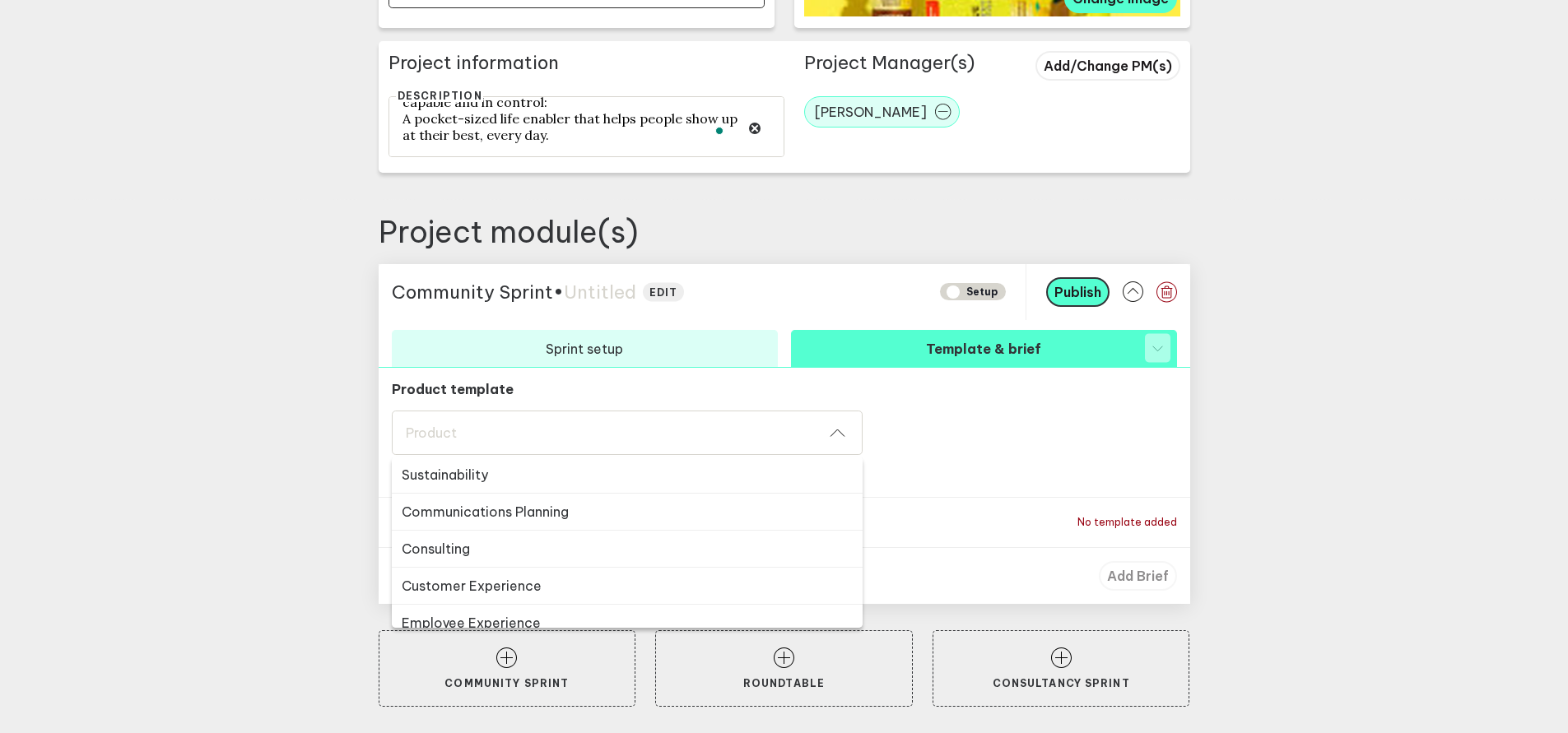
click at [1013, 429] on div "Product Product Sustainability Communications Planning Consulting Customer Expe…" at bounding box center [784, 433] width 785 height 44
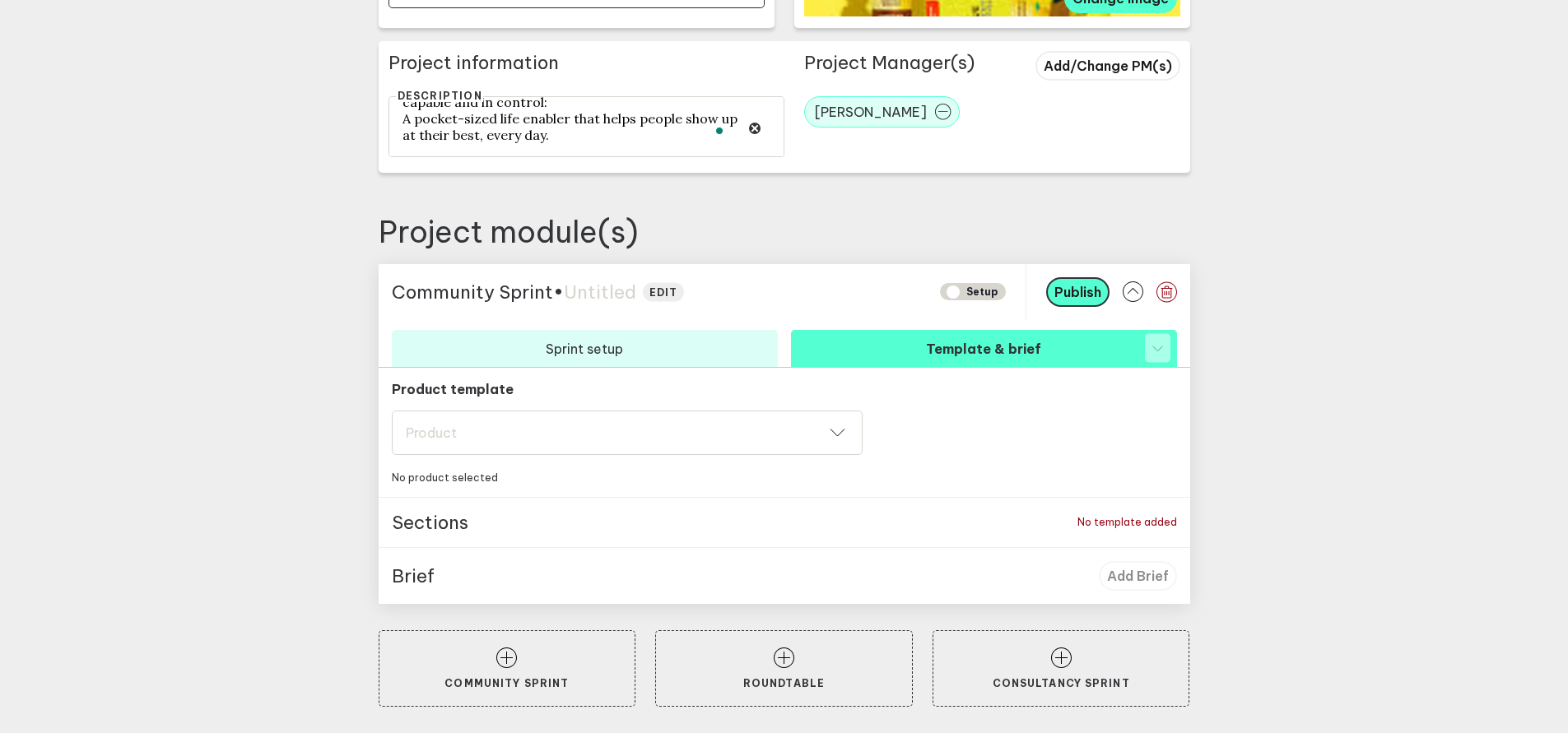
click at [524, 538] on div "Sections No template added" at bounding box center [784, 521] width 812 height 50
click at [439, 525] on p "Sections" at bounding box center [430, 522] width 77 height 23
click at [1131, 524] on p "No template added" at bounding box center [1127, 521] width 99 height 12
click at [818, 419] on div "Product Product" at bounding box center [628, 433] width 471 height 44
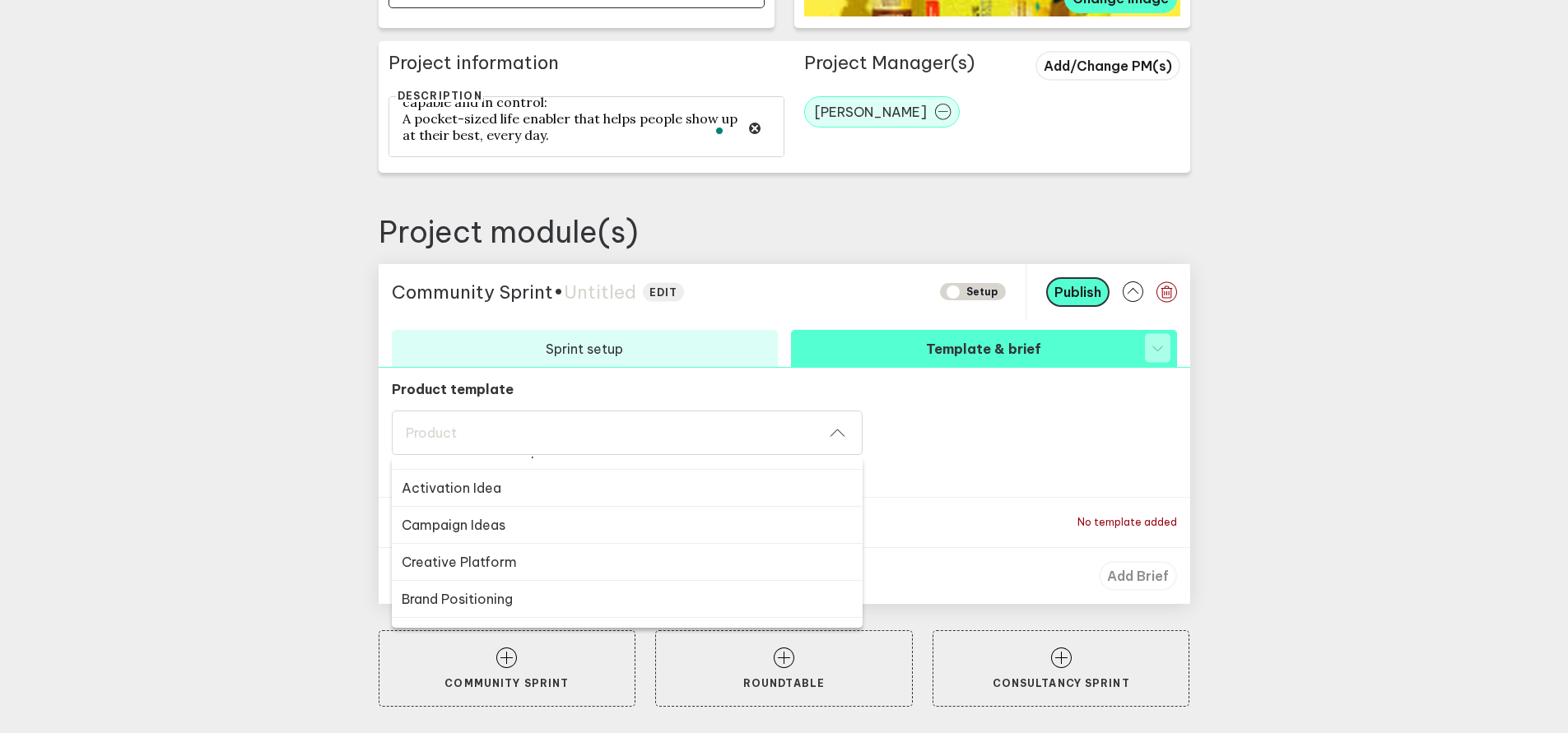
click at [566, 566] on button "Creative Platform" at bounding box center [628, 562] width 471 height 37
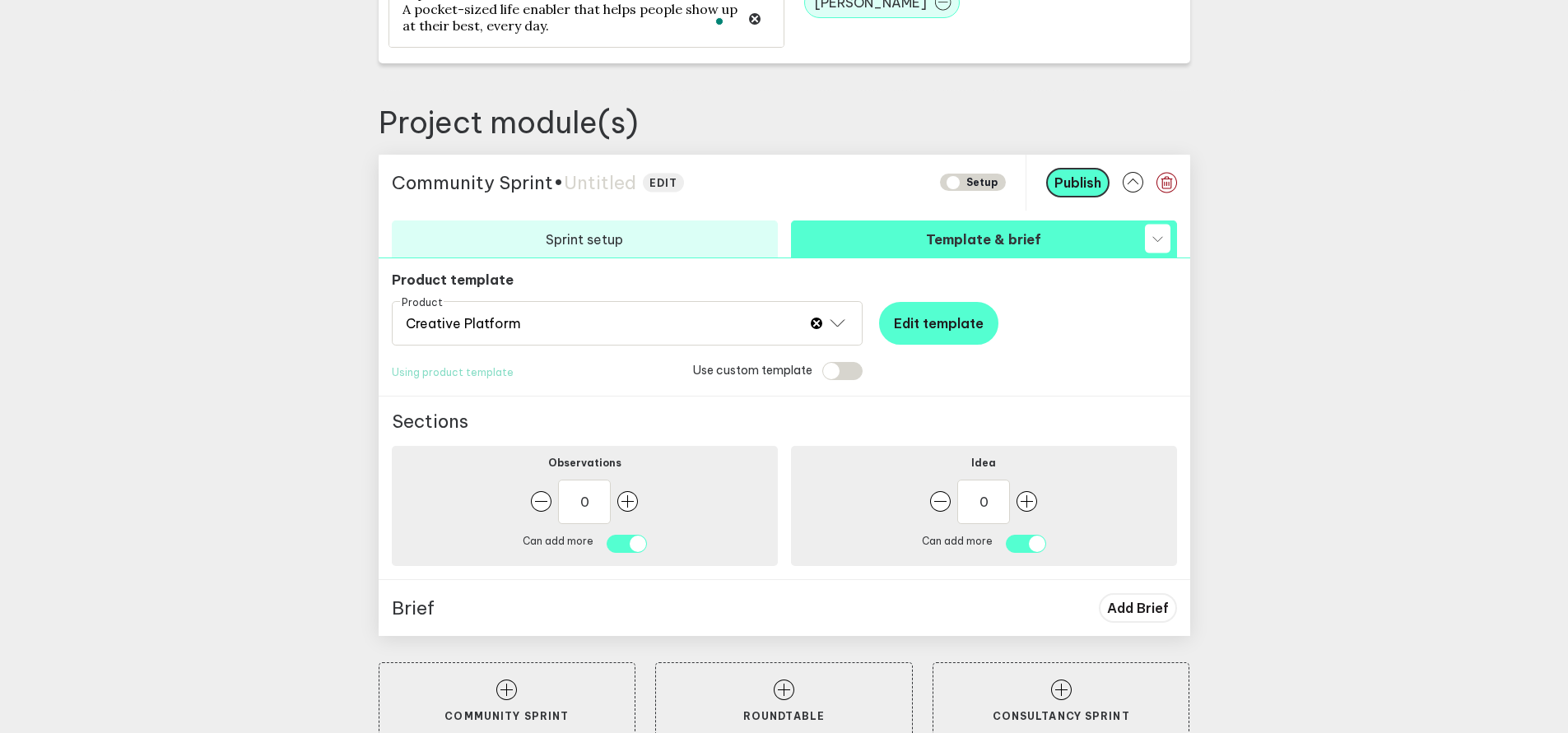
scroll to position [672, 0]
click at [863, 375] on input "checkbox" at bounding box center [842, 369] width 41 height 18
checkbox input "true"
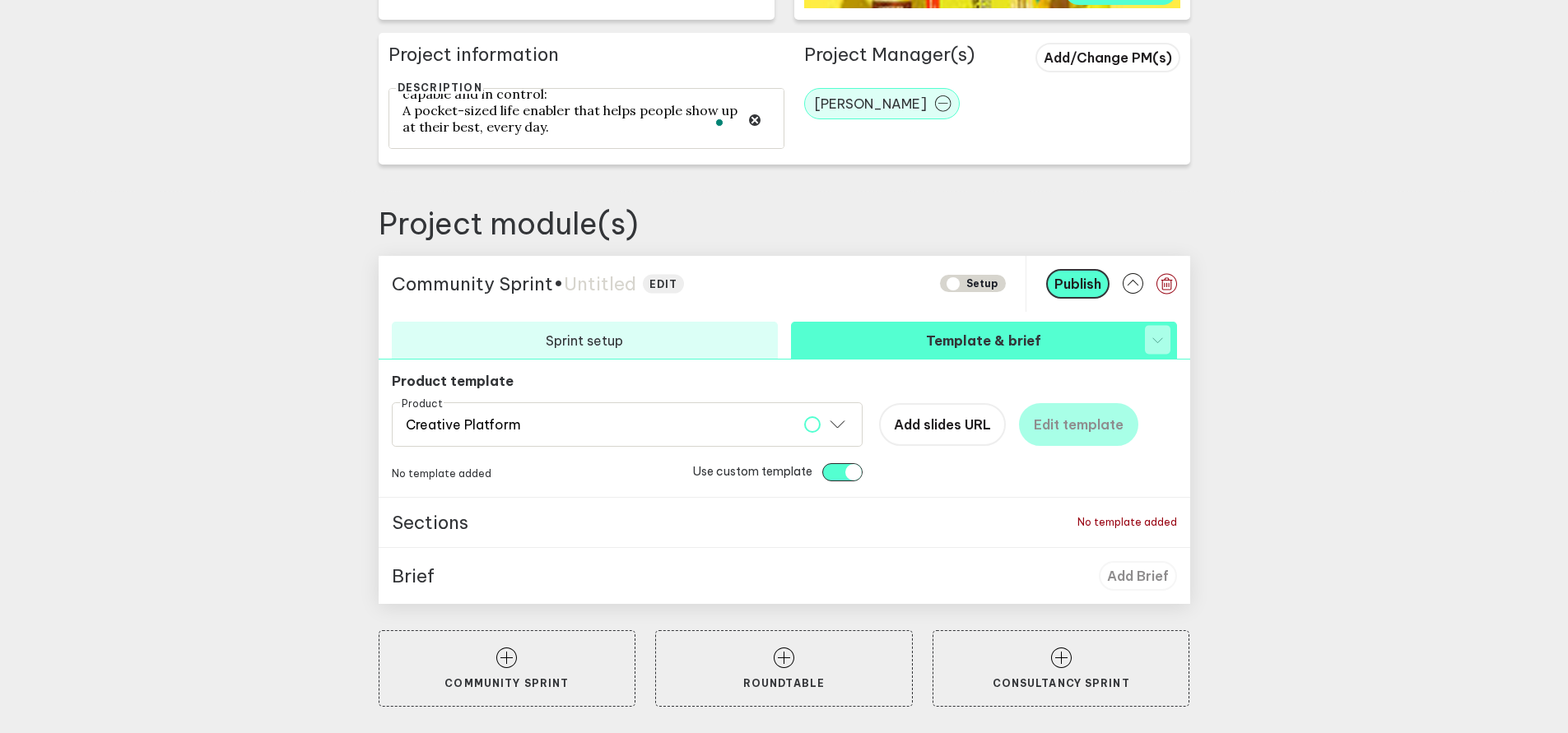
scroll to position [570, 0]
click at [951, 430] on span "Add slides URL" at bounding box center [942, 424] width 97 height 16
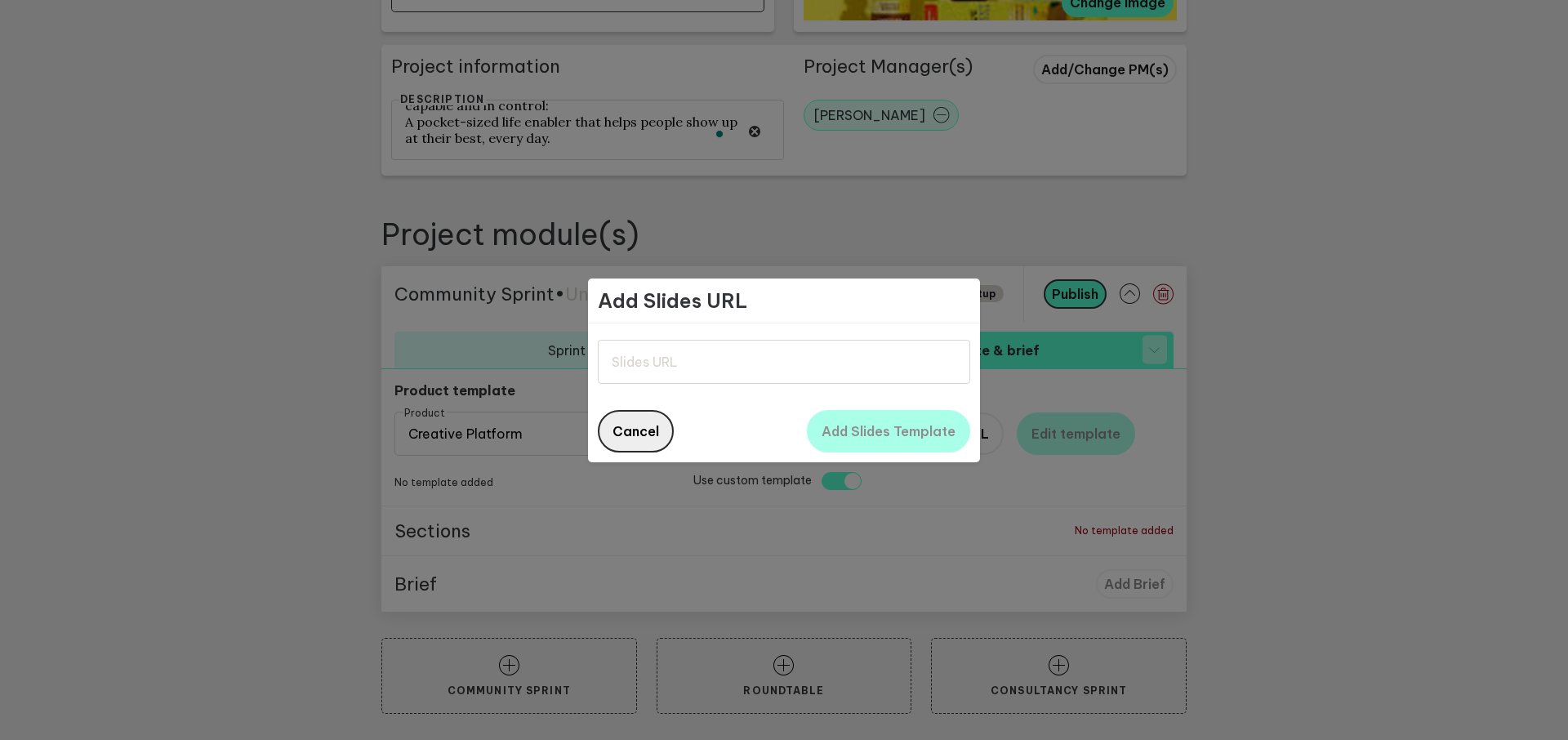
click at [656, 430] on span "Cancel" at bounding box center [636, 430] width 47 height 16
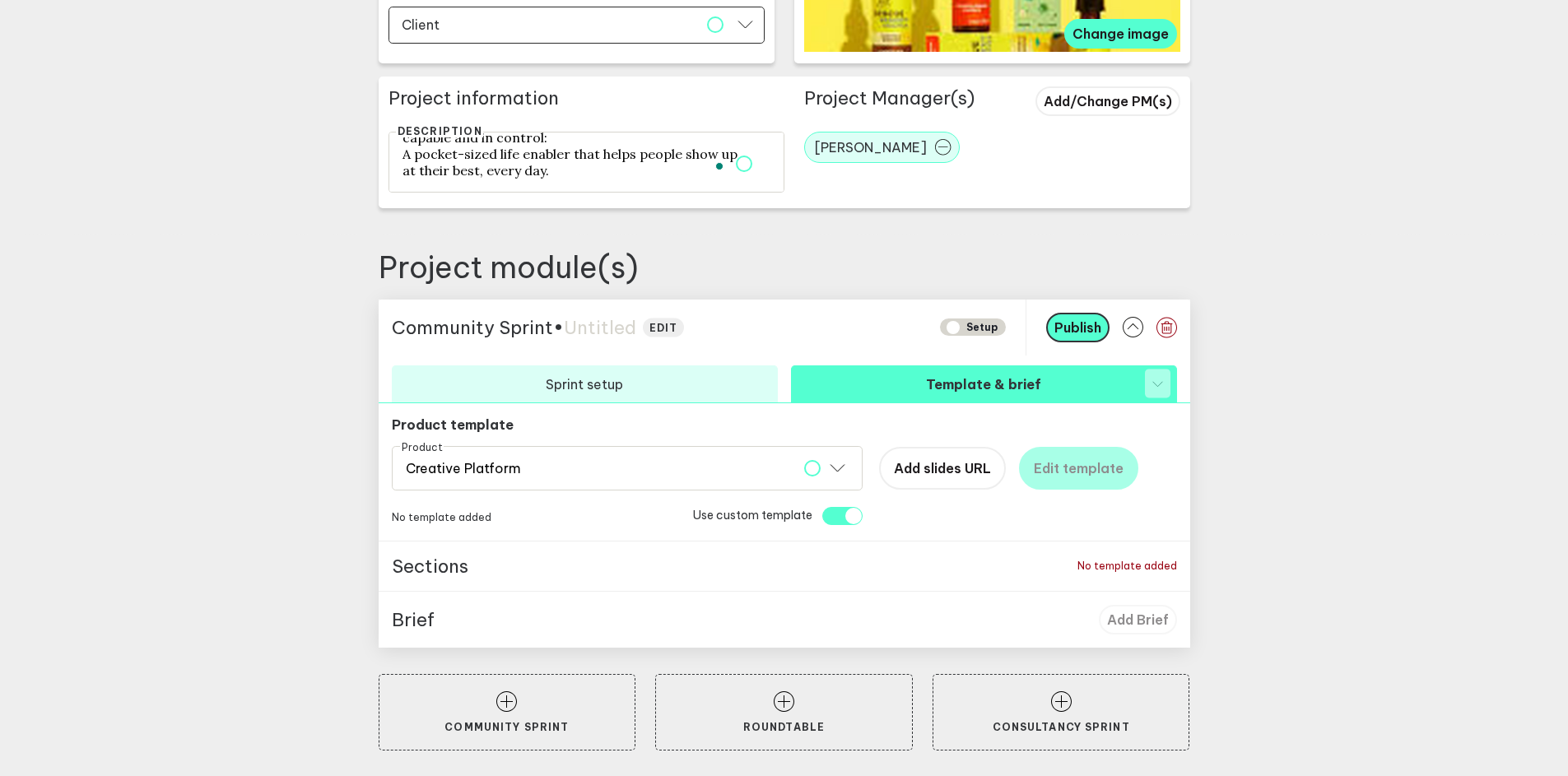
scroll to position [526, 0]
